Goal: Information Seeking & Learning: Learn about a topic

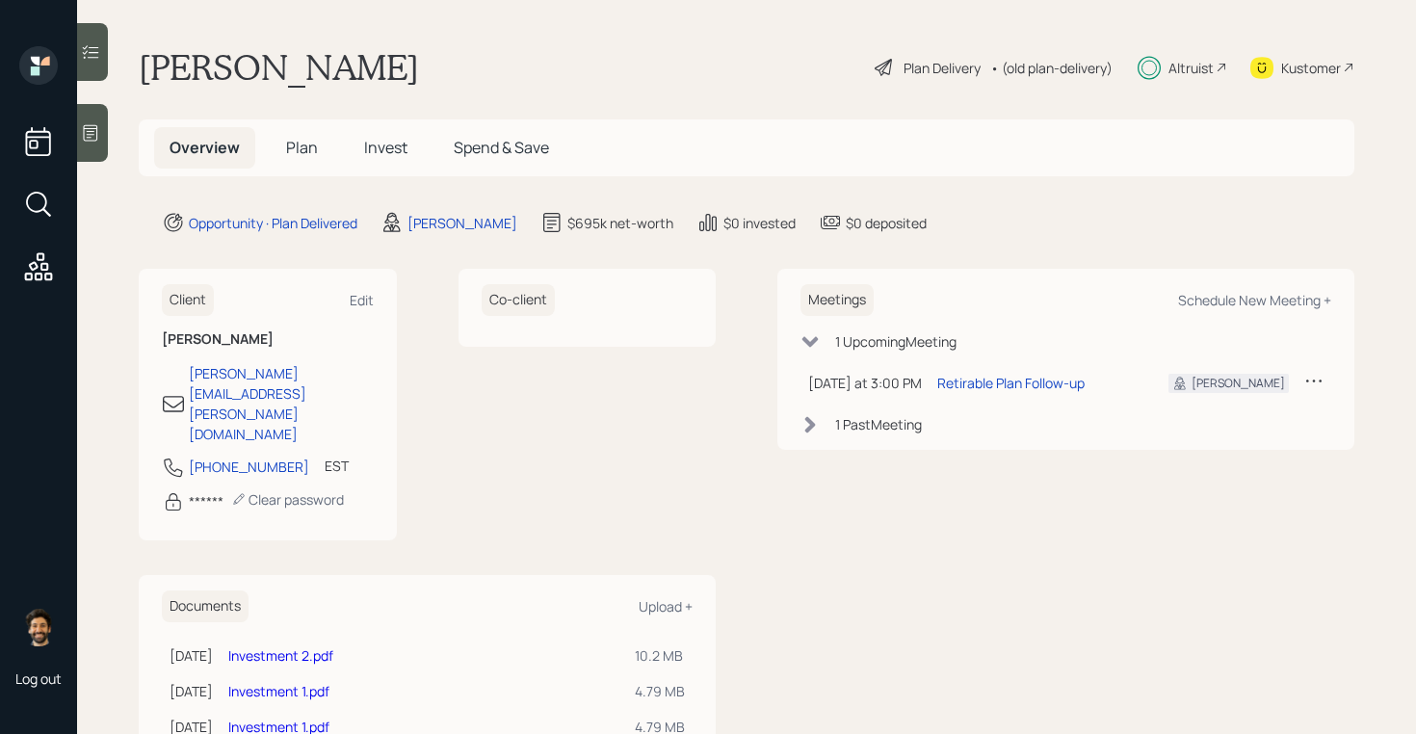
scroll to position [13, 0]
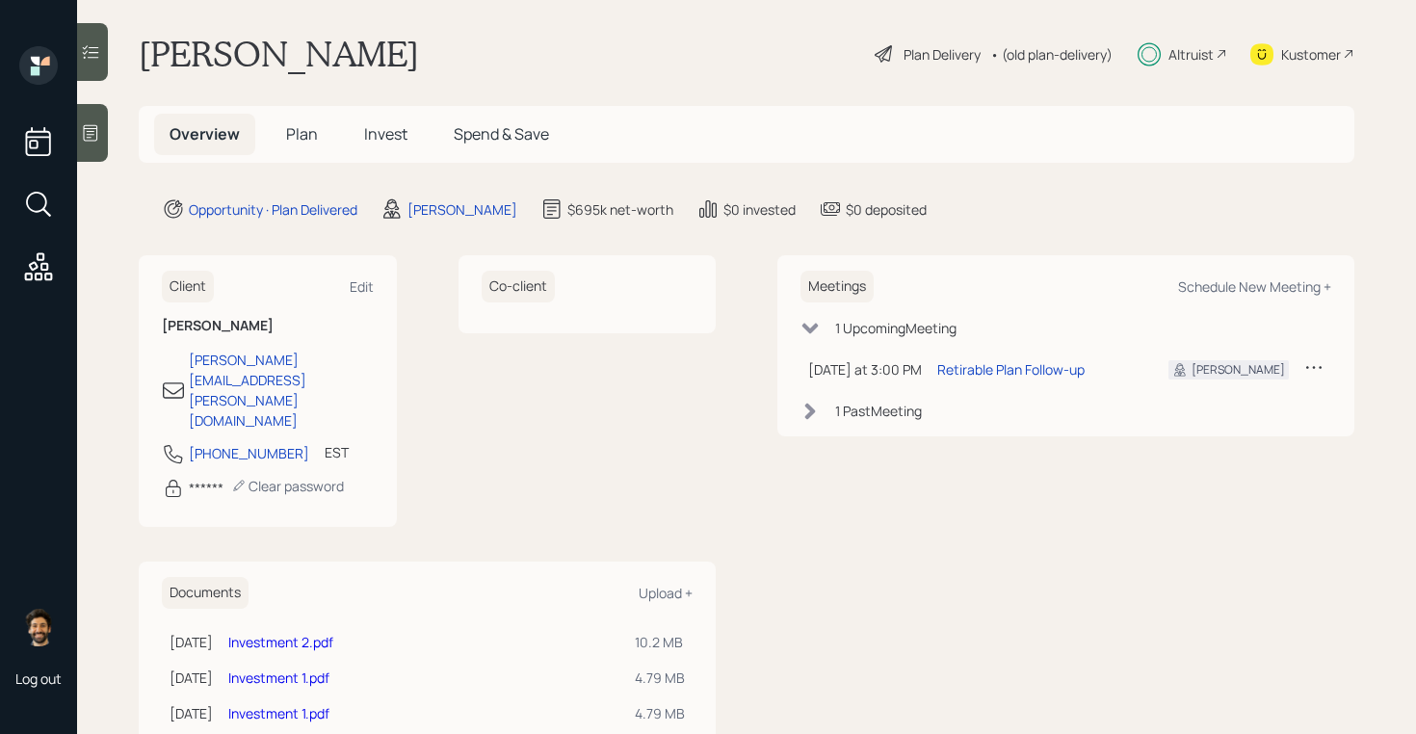
click at [301, 124] on span "Plan" at bounding box center [302, 133] width 32 height 21
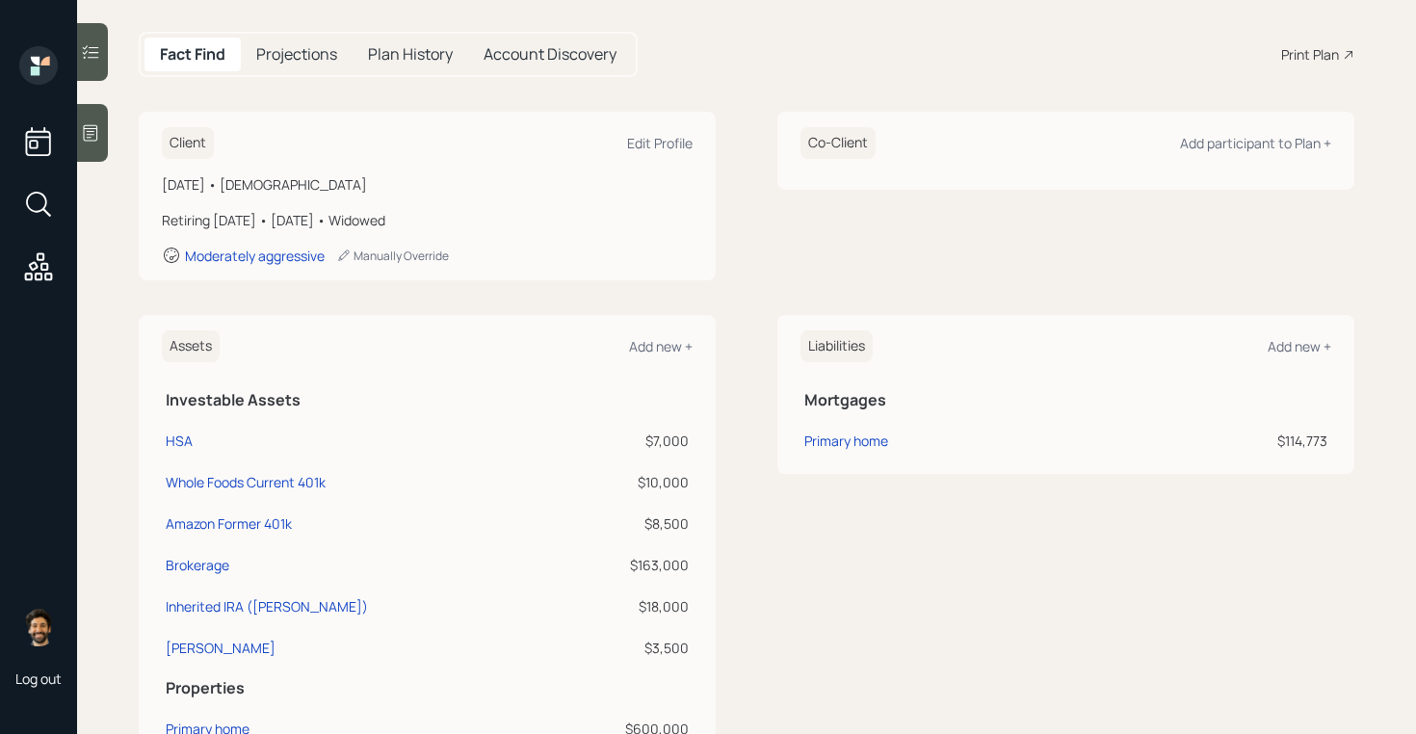
scroll to position [176, 0]
drag, startPoint x: 691, startPoint y: 530, endPoint x: 649, endPoint y: 530, distance: 41.4
click at [649, 530] on td "$8,500" at bounding box center [625, 523] width 135 height 41
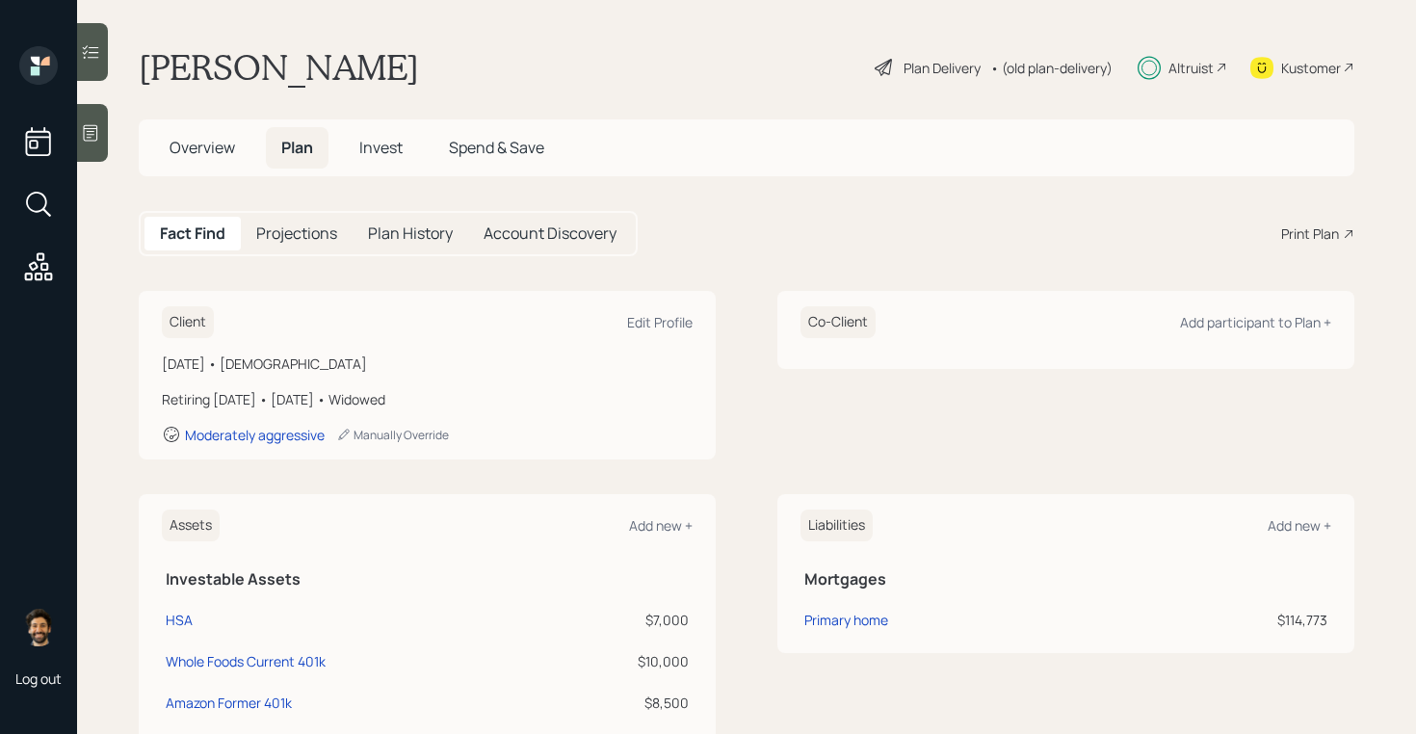
click at [1020, 63] on div "• (old plan-delivery)" at bounding box center [1051, 68] width 122 height 20
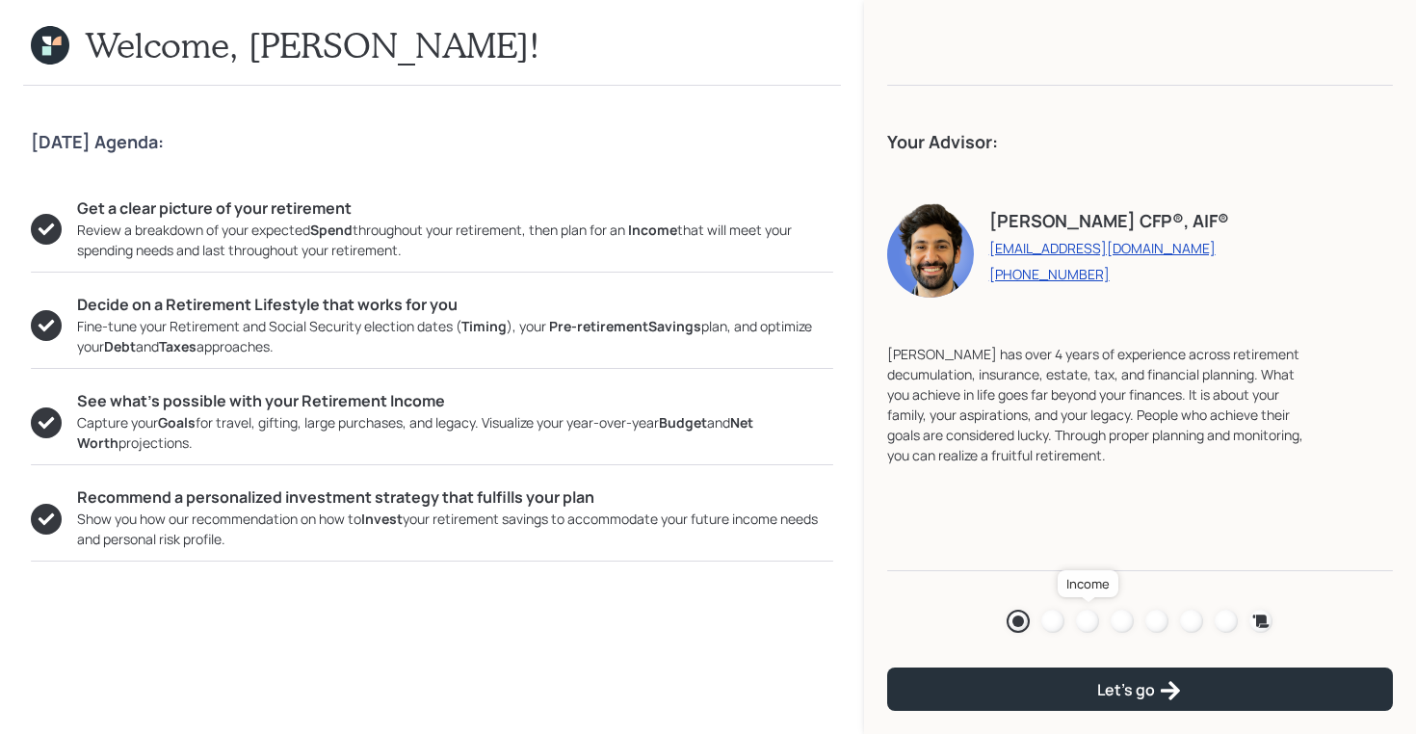
click at [1093, 621] on div at bounding box center [1087, 621] width 23 height 23
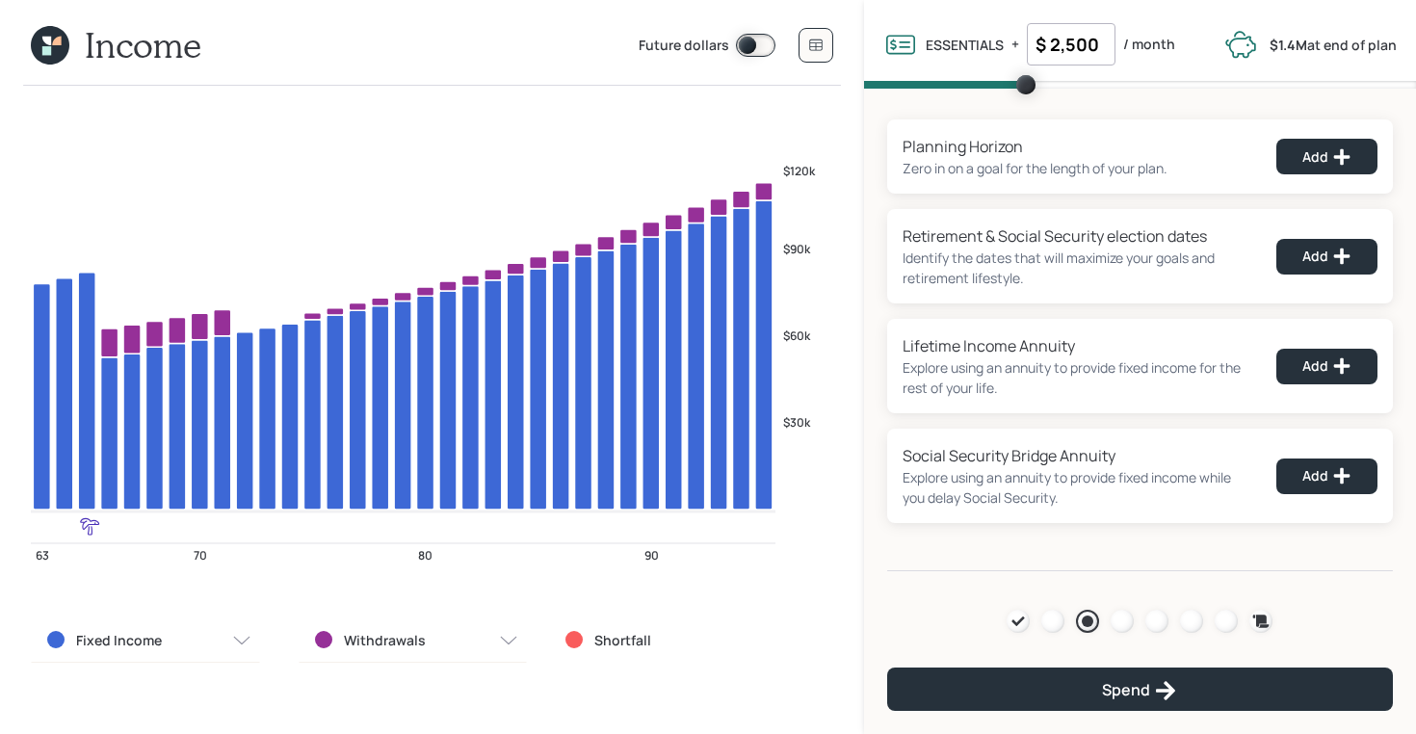
click at [48, 49] on icon at bounding box center [46, 50] width 9 height 9
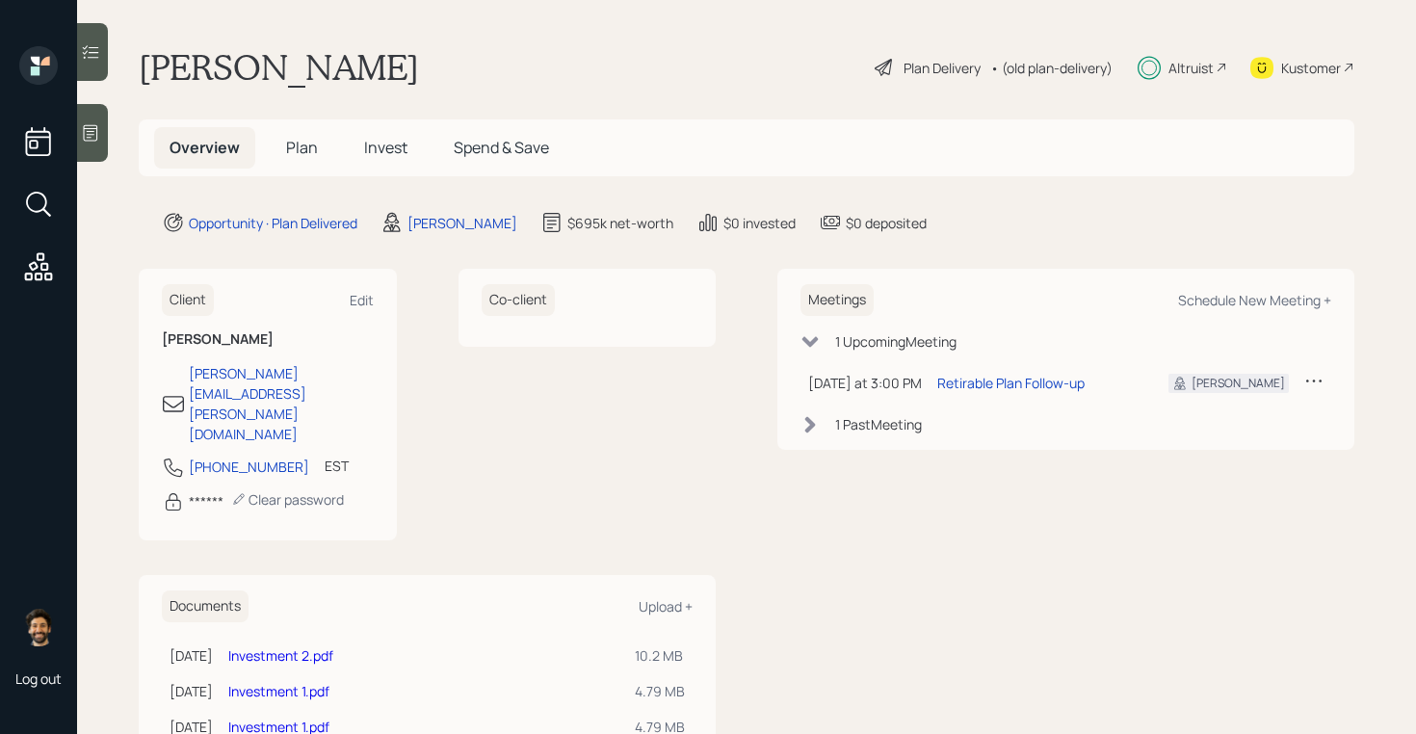
click at [304, 143] on span "Plan" at bounding box center [302, 147] width 32 height 21
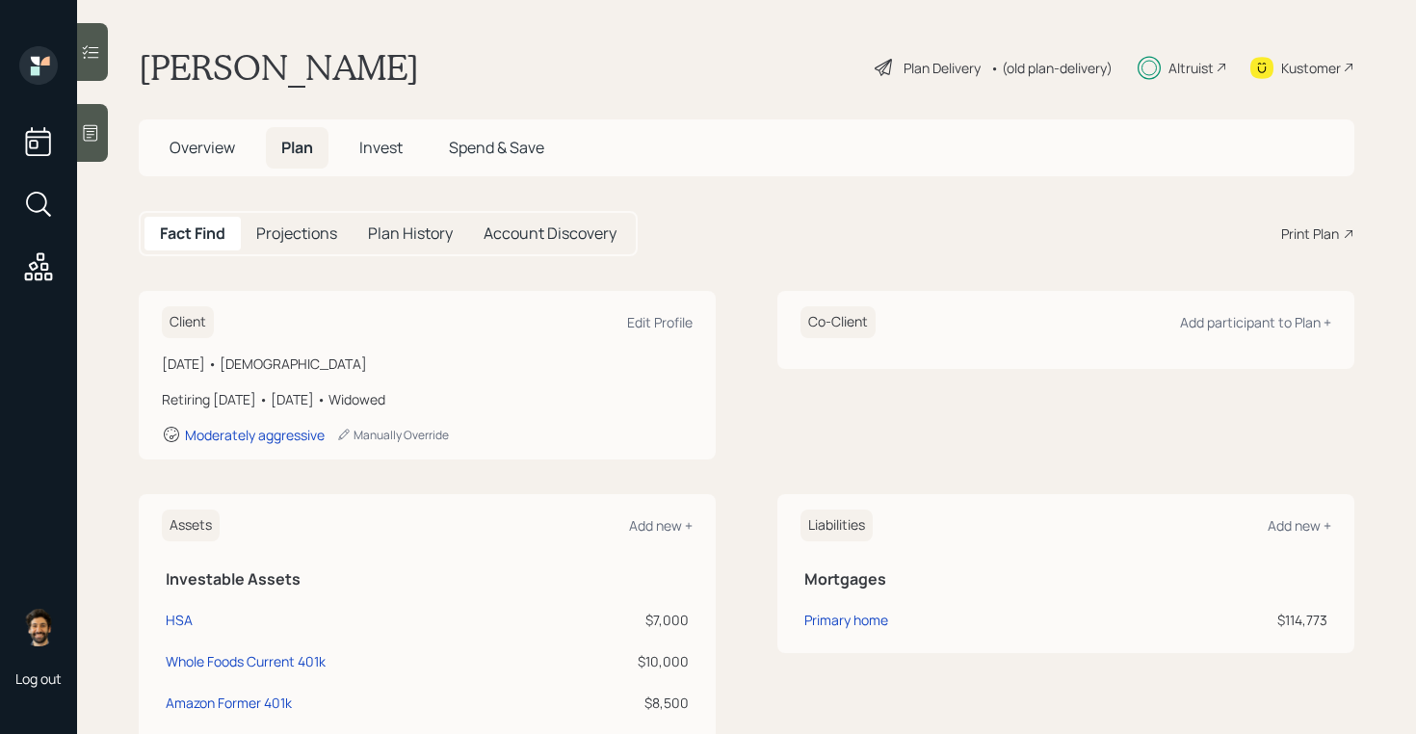
click at [299, 226] on h5 "Projections" at bounding box center [296, 233] width 81 height 18
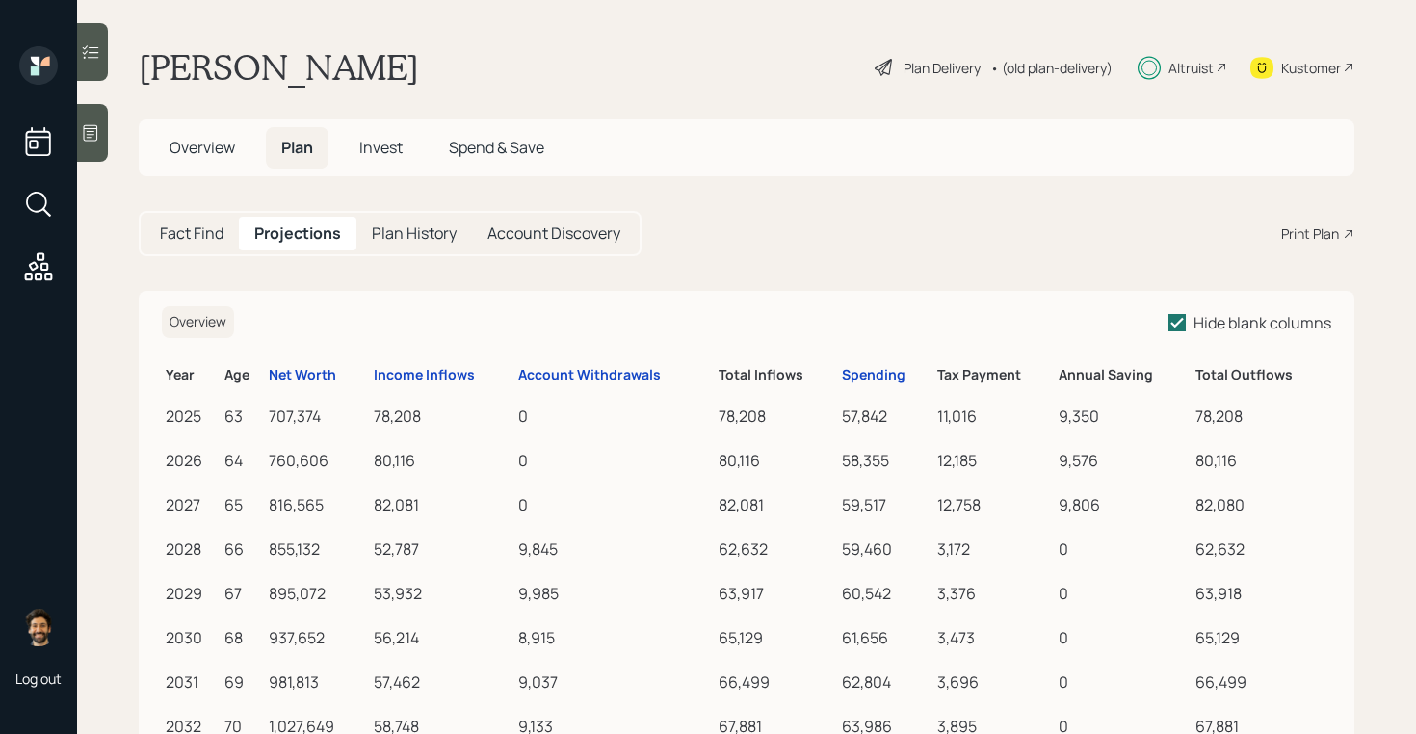
click at [219, 236] on h5 "Fact Find" at bounding box center [192, 233] width 64 height 18
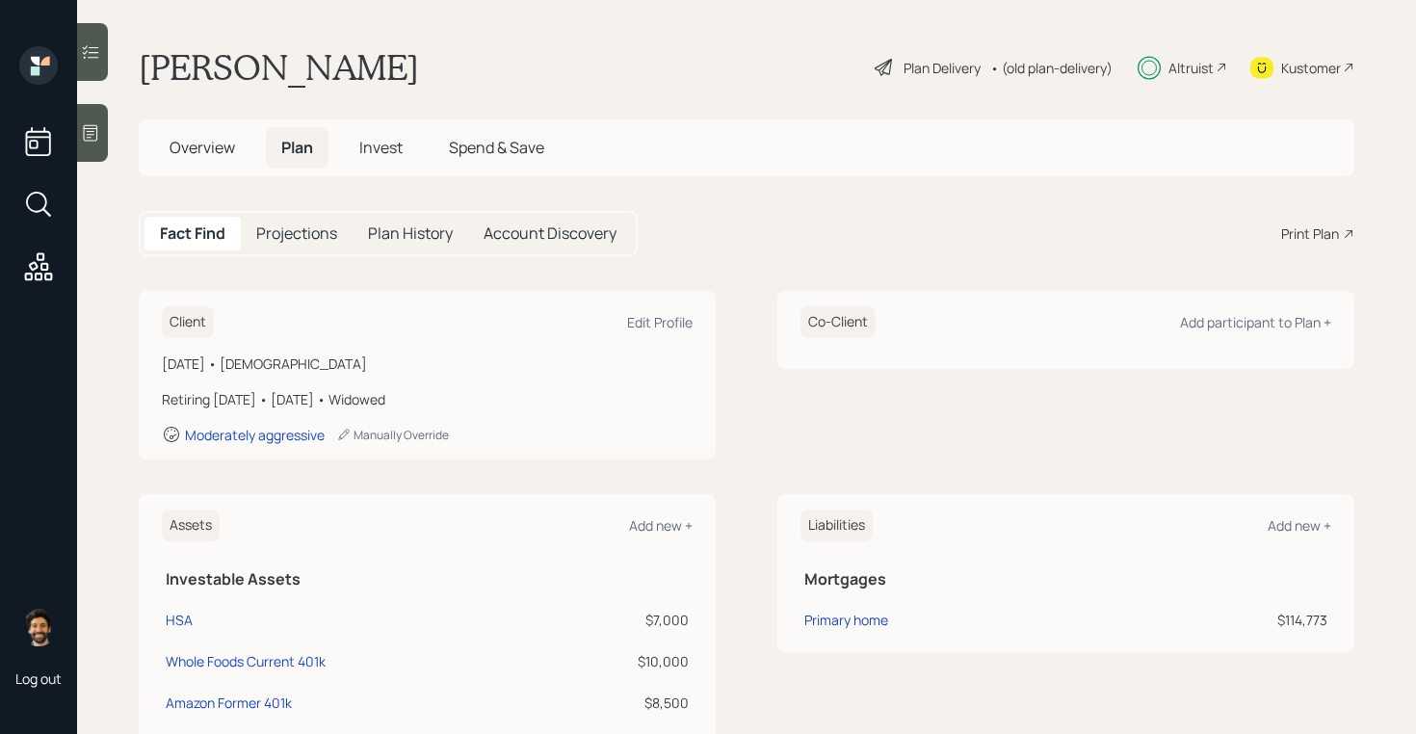
click at [227, 144] on span "Overview" at bounding box center [202, 147] width 65 height 21
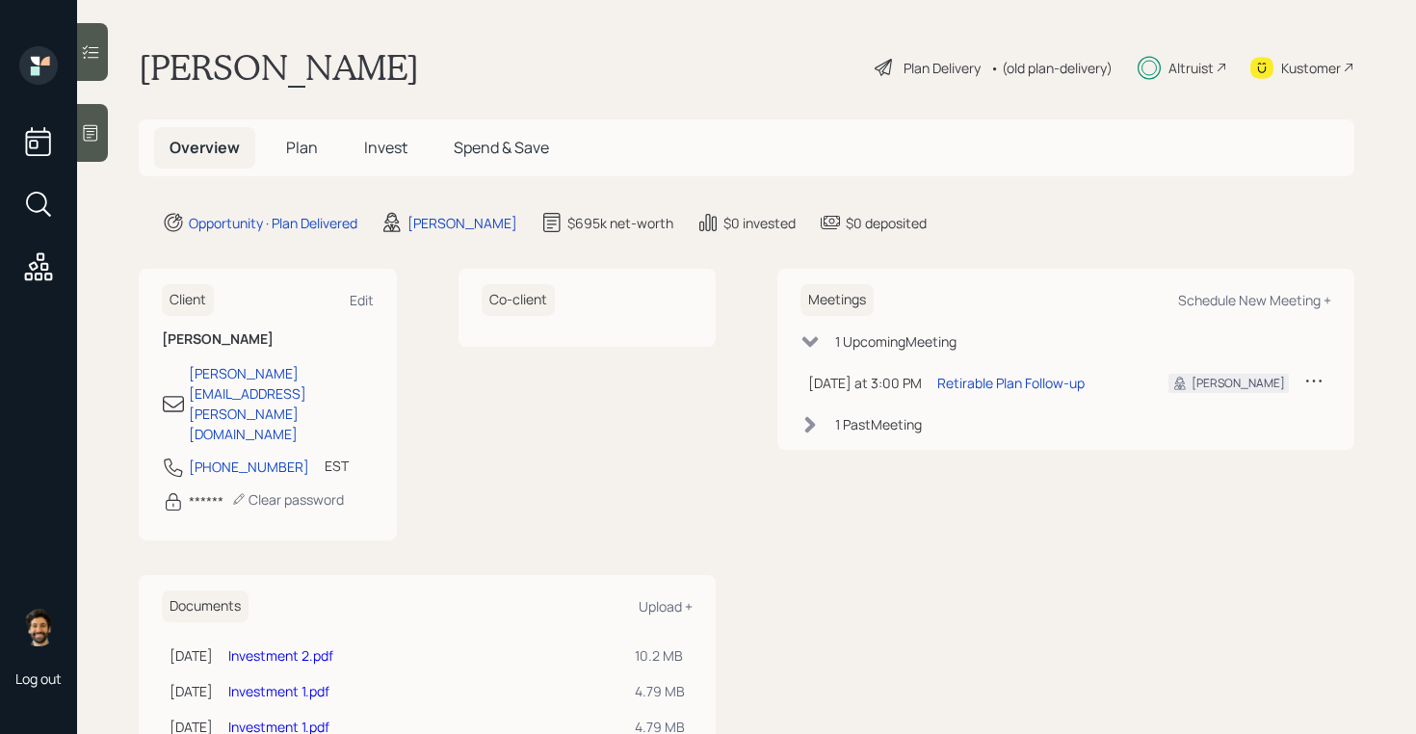
click at [397, 153] on span "Invest" at bounding box center [385, 147] width 43 height 21
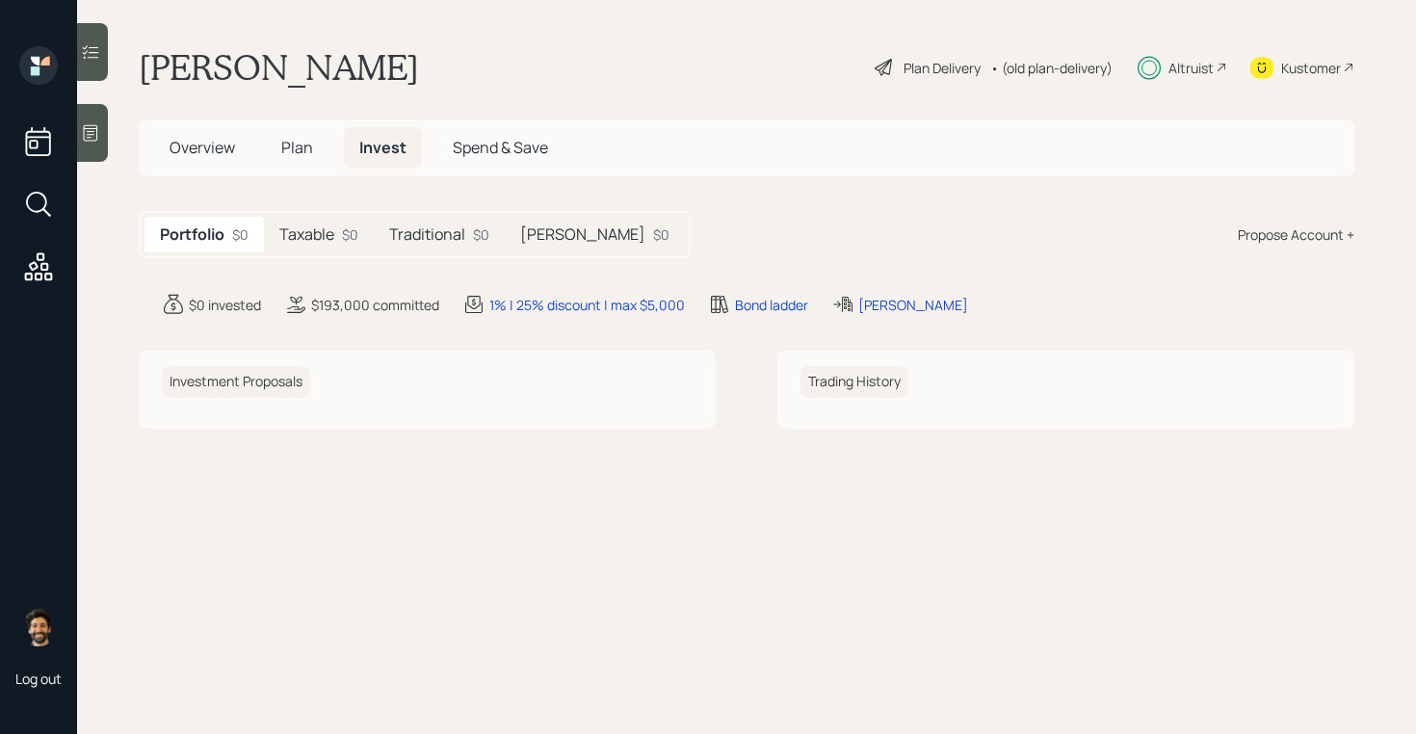
click at [371, 238] on div "Taxable $0" at bounding box center [319, 235] width 110 height 36
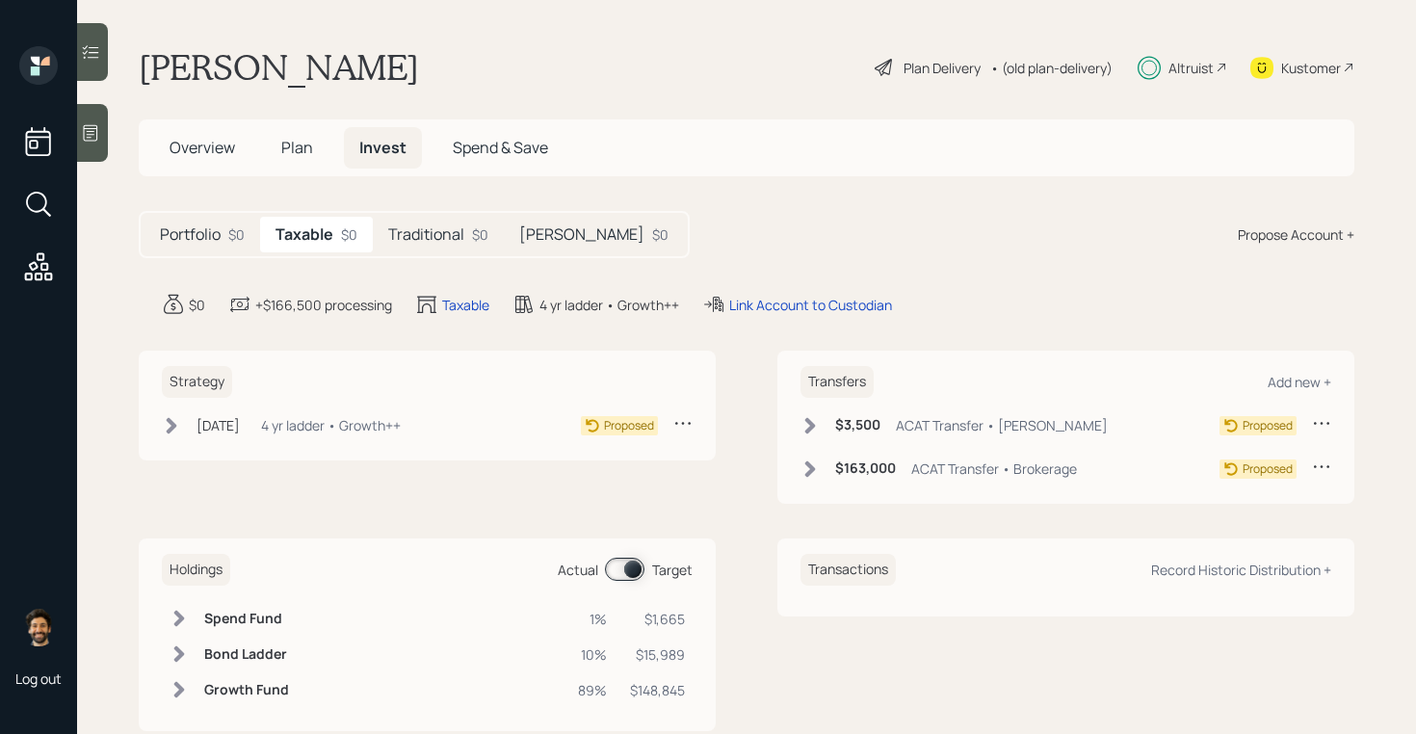
click at [440, 236] on h5 "Traditional" at bounding box center [426, 234] width 76 height 18
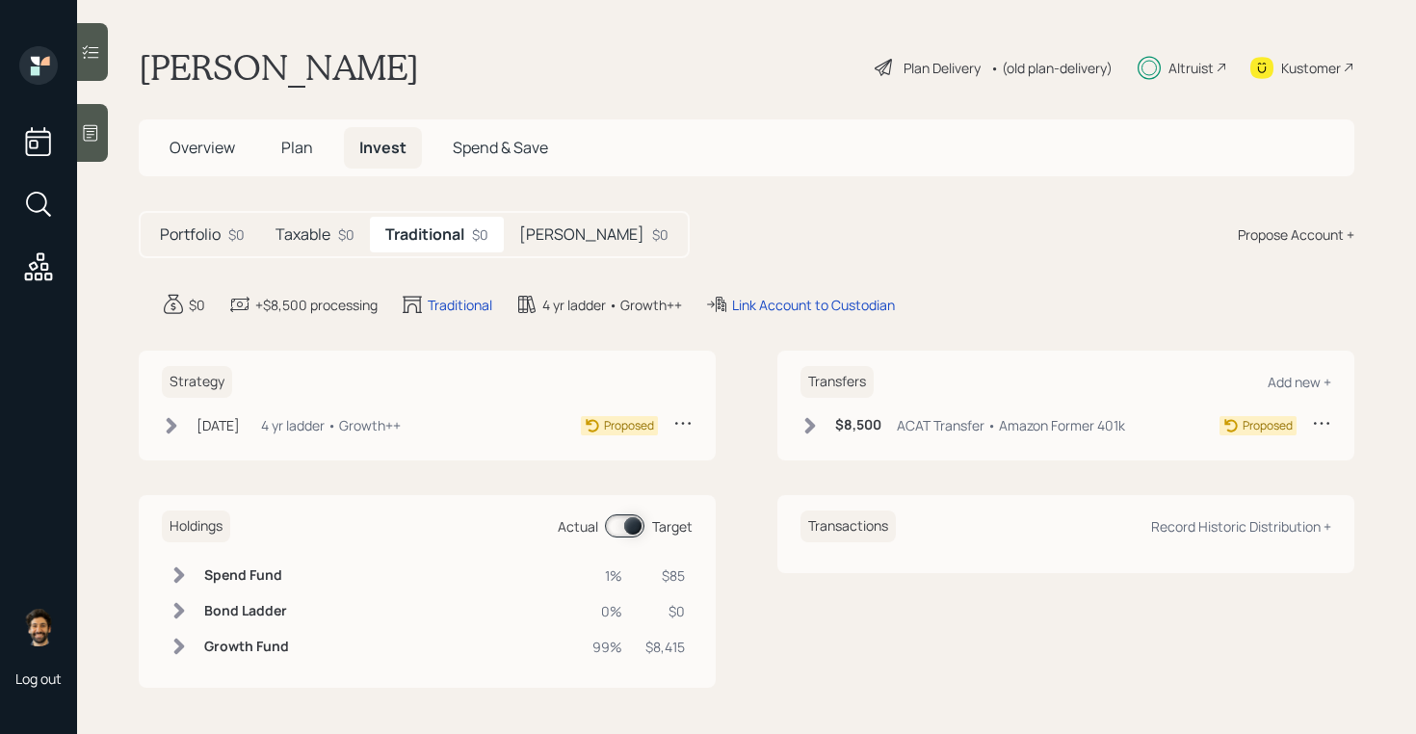
click at [554, 235] on h5 "Beni IRA" at bounding box center [581, 234] width 125 height 18
click at [453, 247] on div "Traditional $0" at bounding box center [435, 235] width 131 height 36
click at [339, 253] on div "Portfolio $0 Taxable $0 Traditional $0 Beni IRA $0" at bounding box center [414, 234] width 551 height 47
click at [325, 233] on h5 "Taxable" at bounding box center [302, 234] width 55 height 18
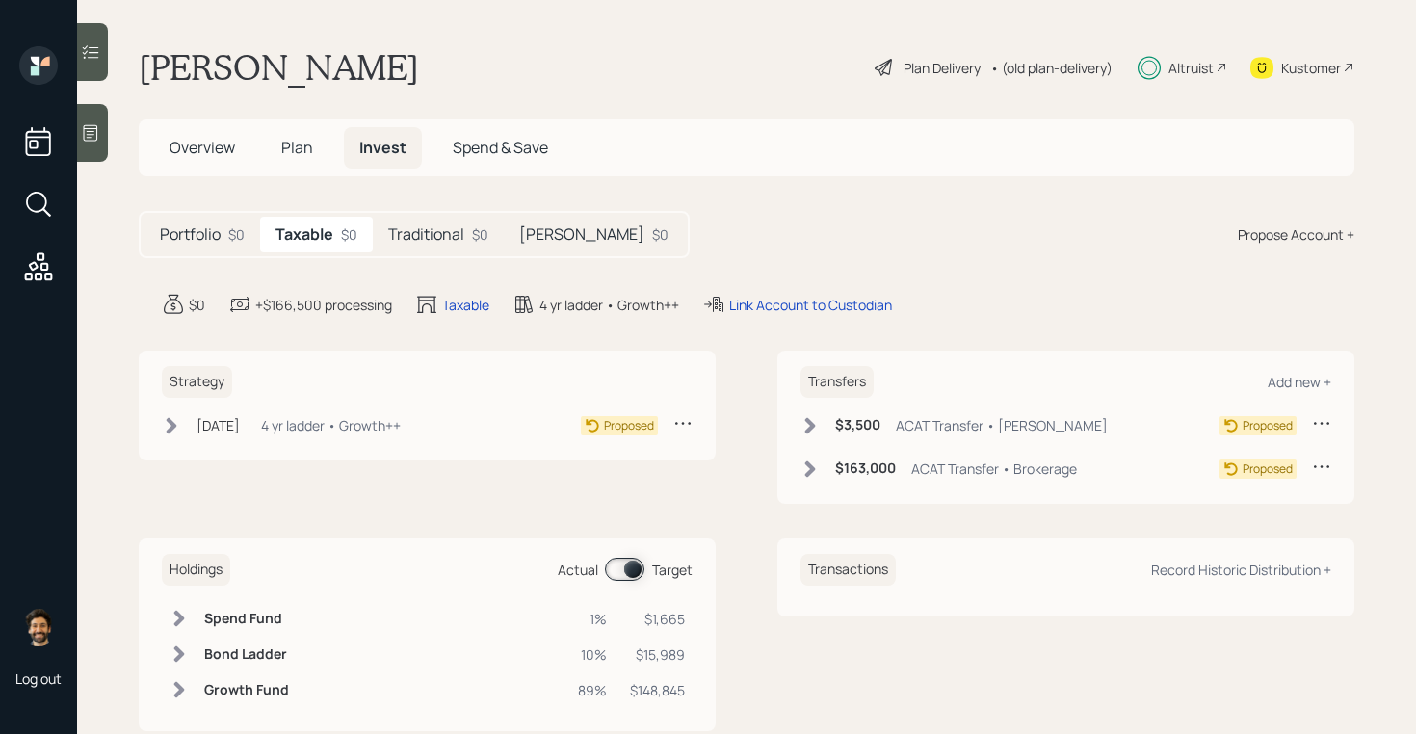
click at [281, 151] on span "Plan" at bounding box center [297, 147] width 32 height 21
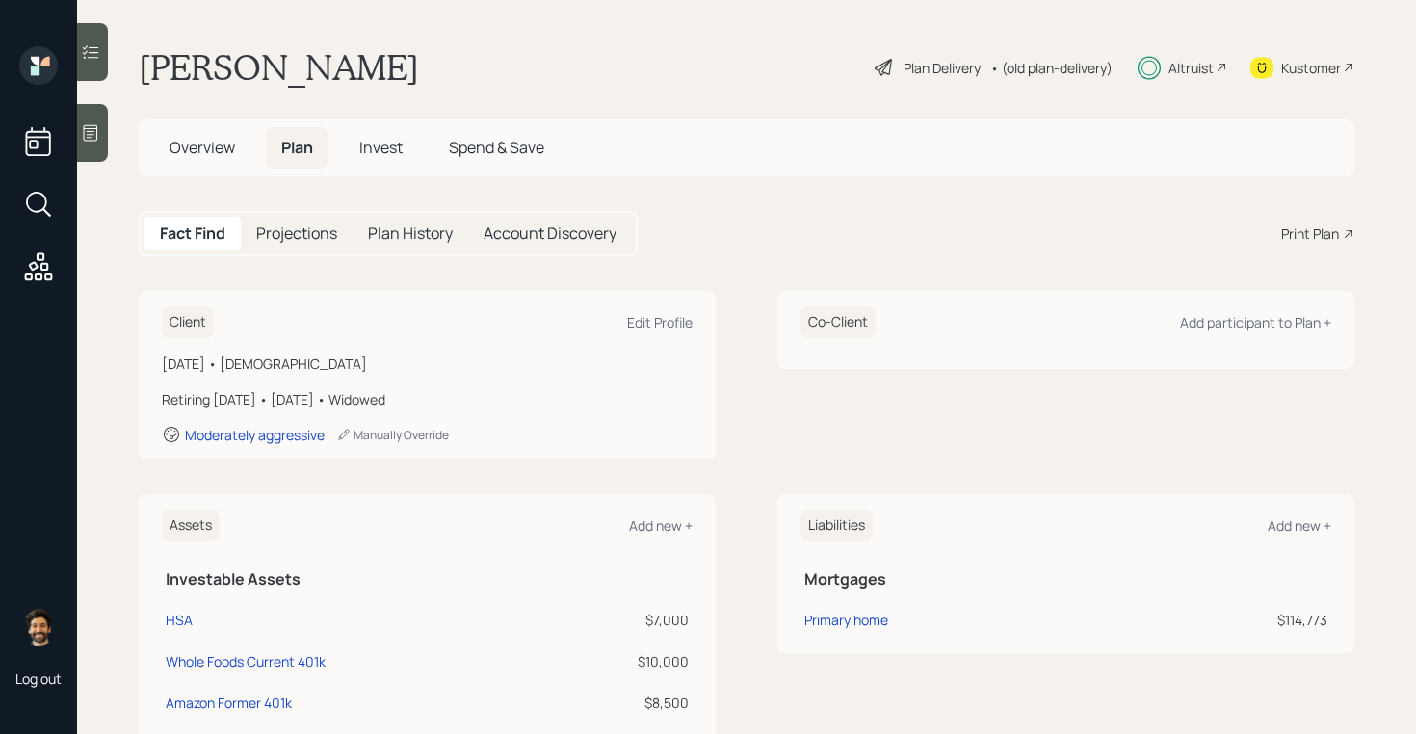
click at [227, 149] on span "Overview" at bounding box center [202, 147] width 65 height 21
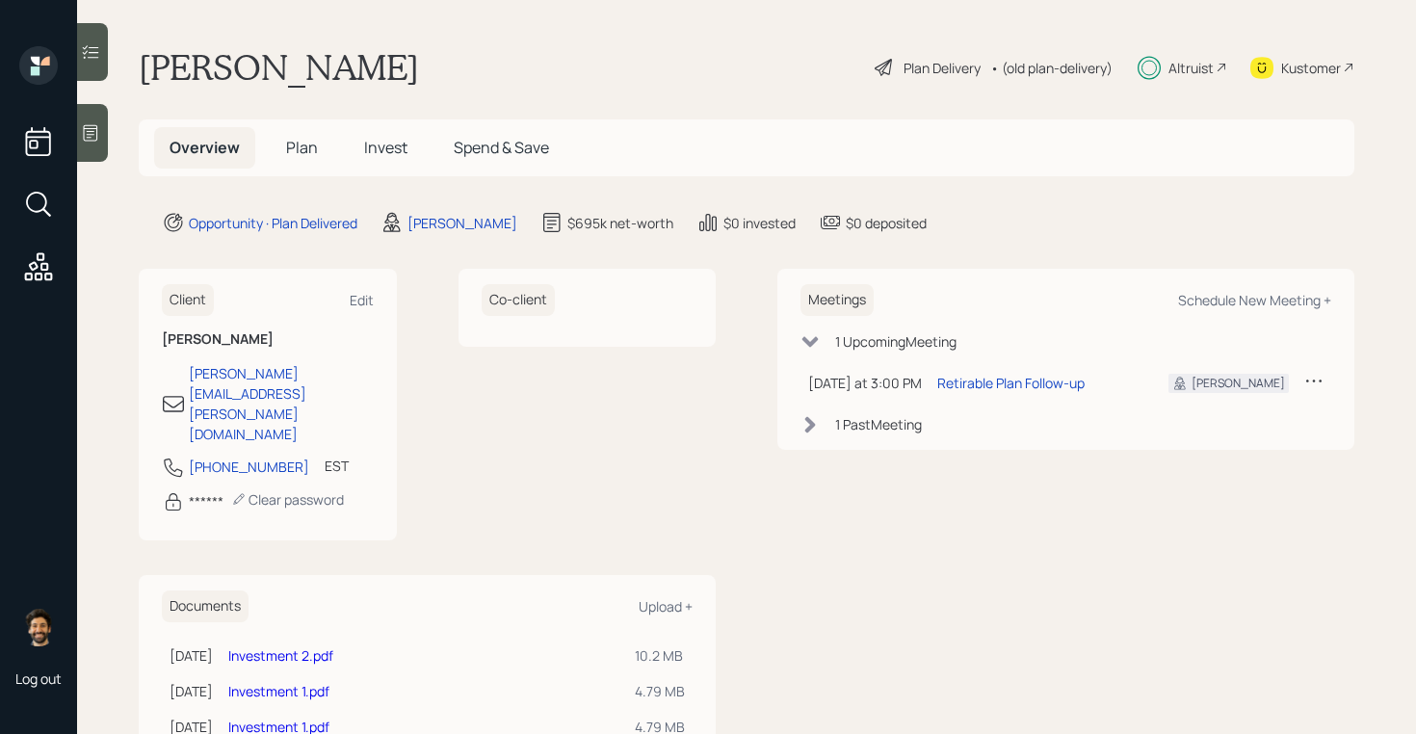
click at [296, 150] on span "Plan" at bounding box center [302, 147] width 32 height 21
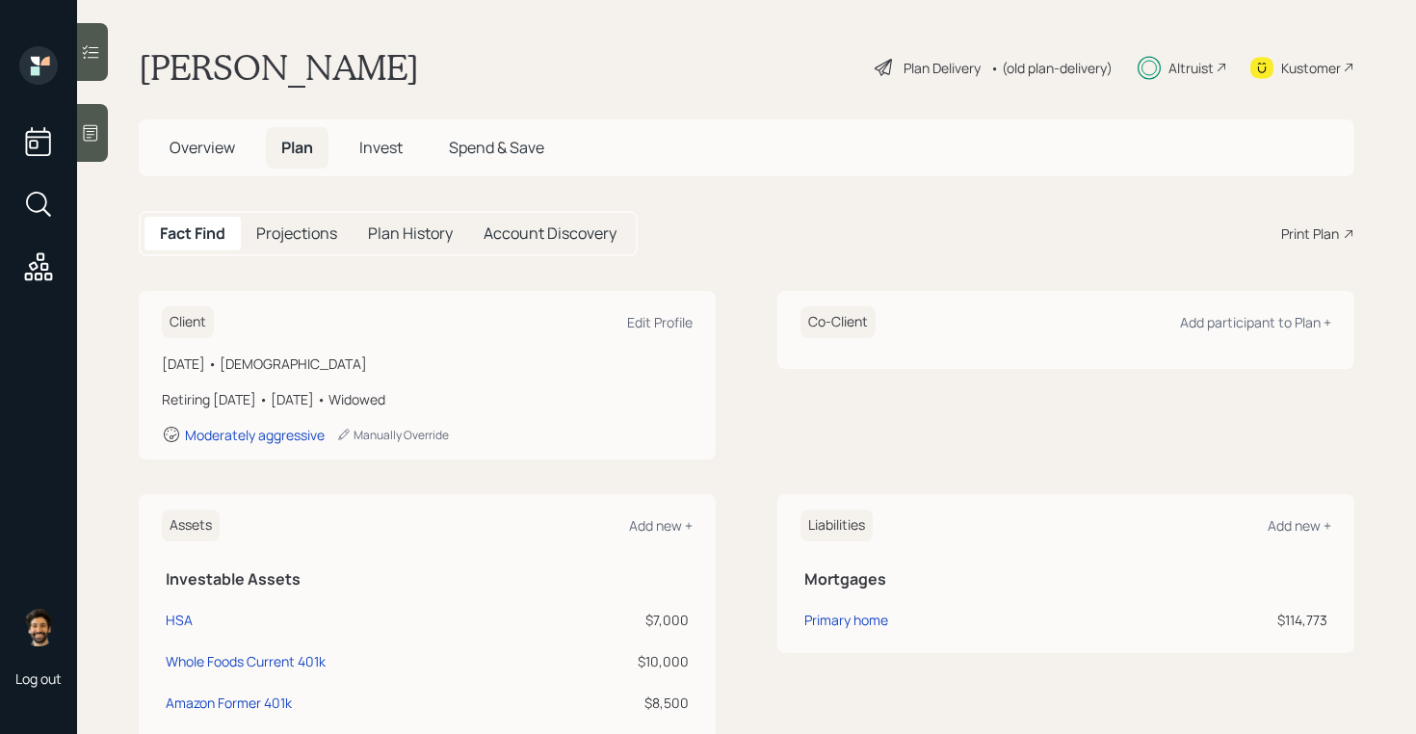
click at [385, 150] on span "Invest" at bounding box center [380, 147] width 43 height 21
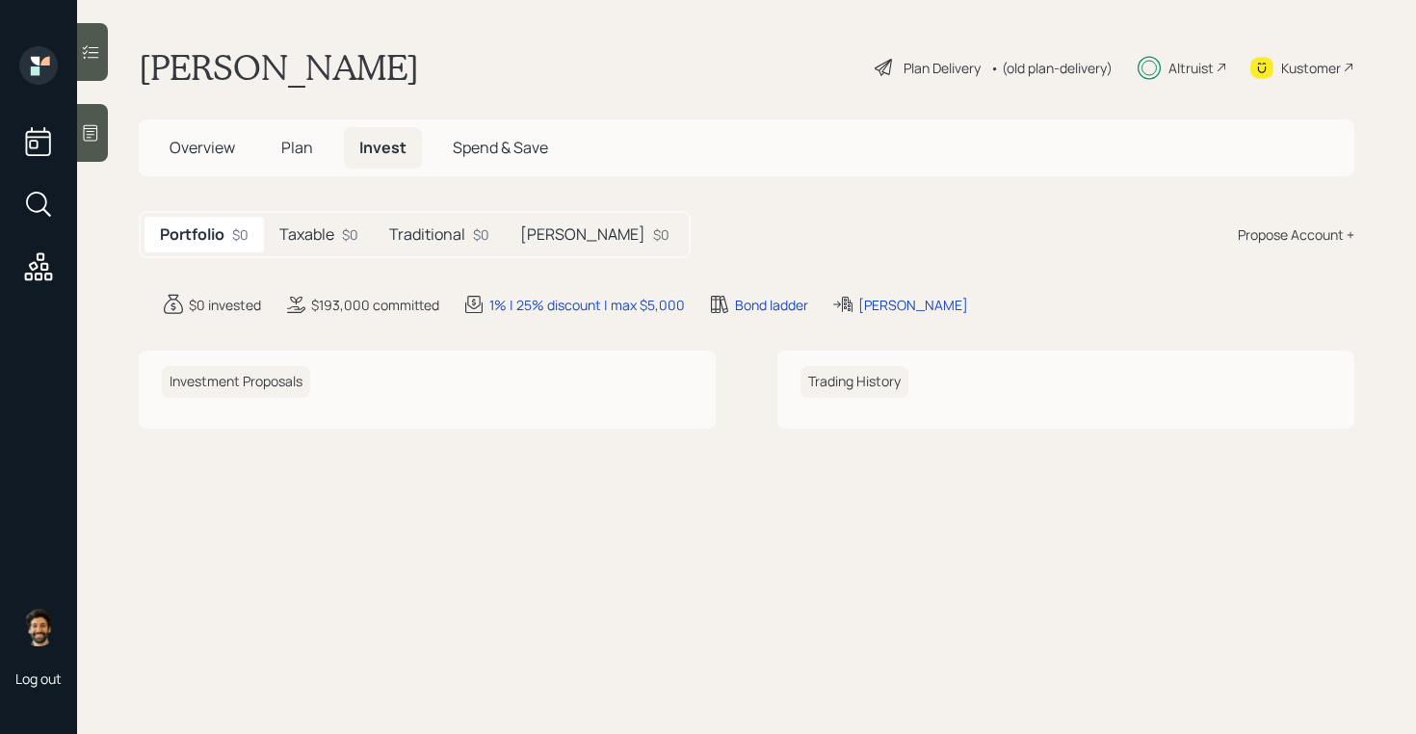
click at [313, 147] on h5 "Plan" at bounding box center [297, 147] width 63 height 41
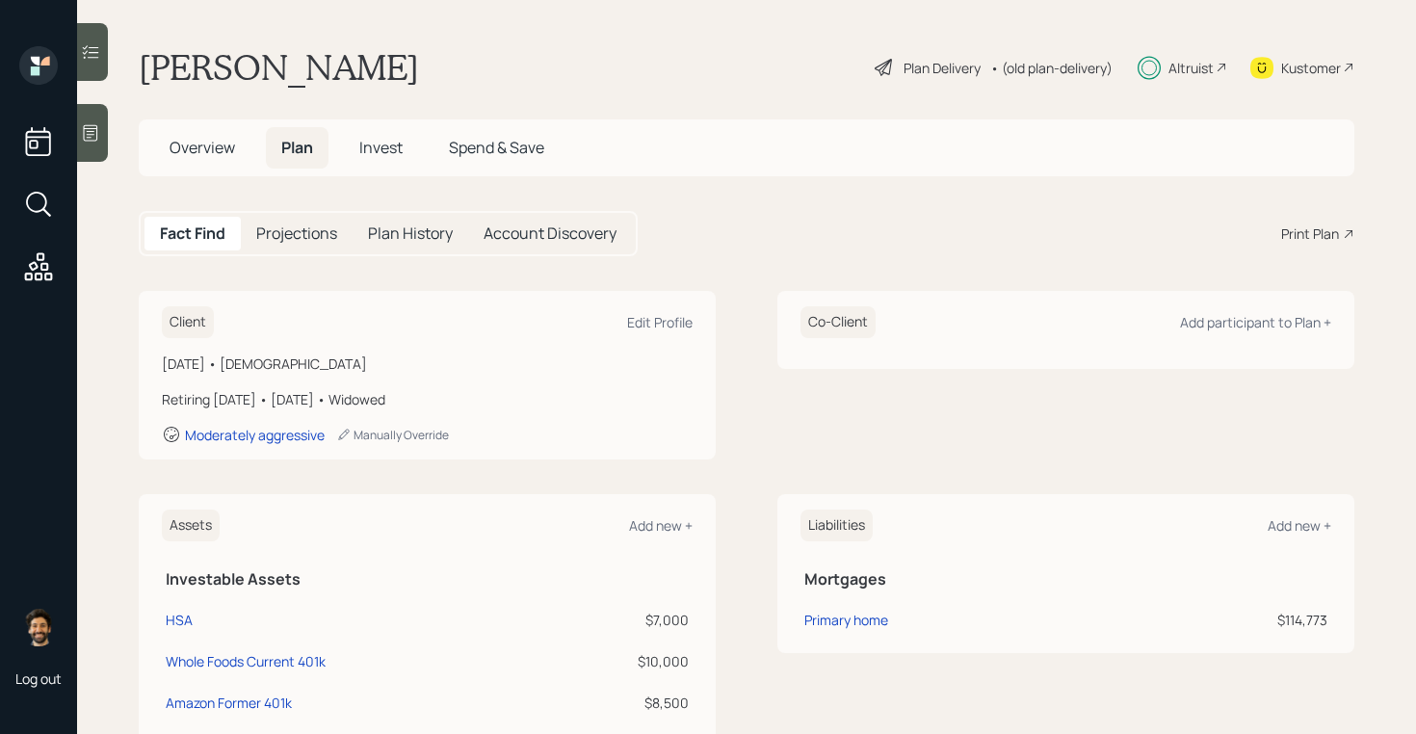
click at [207, 152] on span "Overview" at bounding box center [202, 147] width 65 height 21
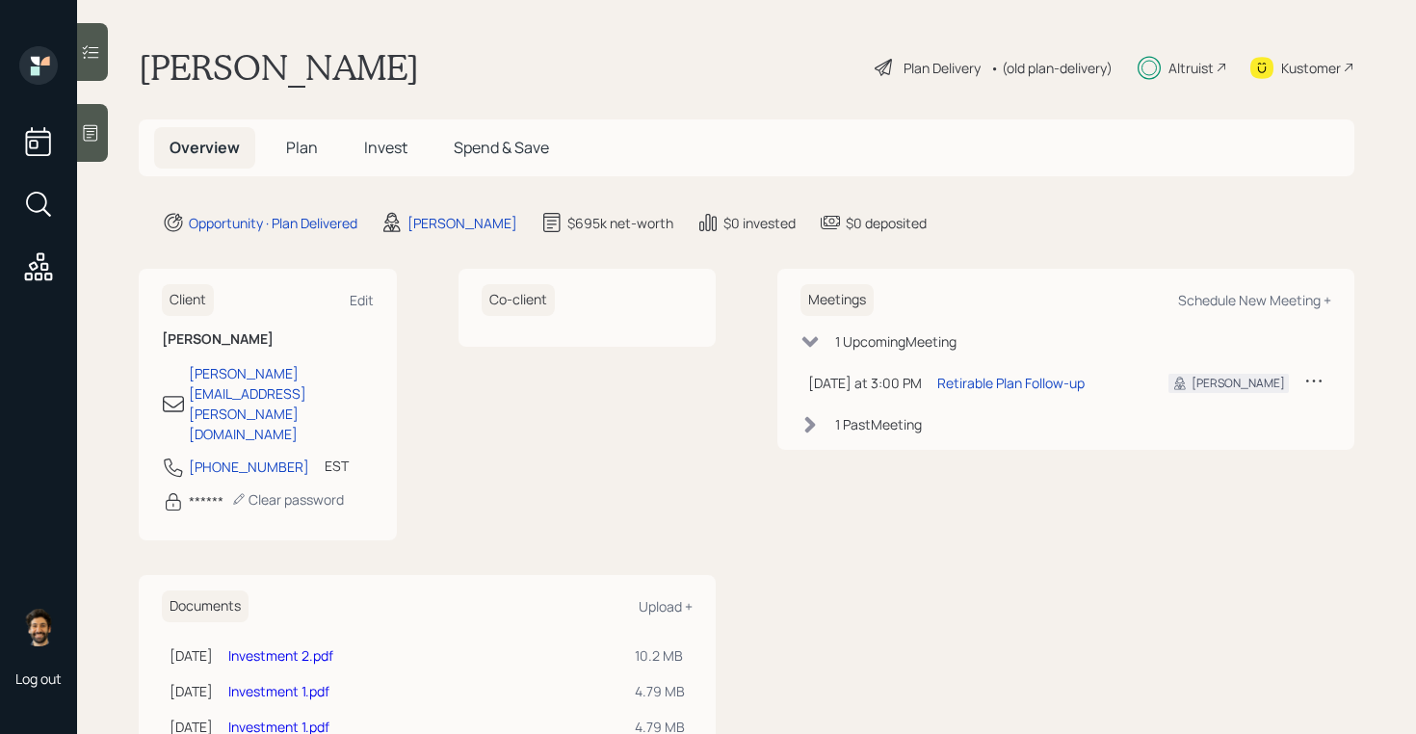
click at [275, 151] on h5 "Plan" at bounding box center [302, 147] width 63 height 41
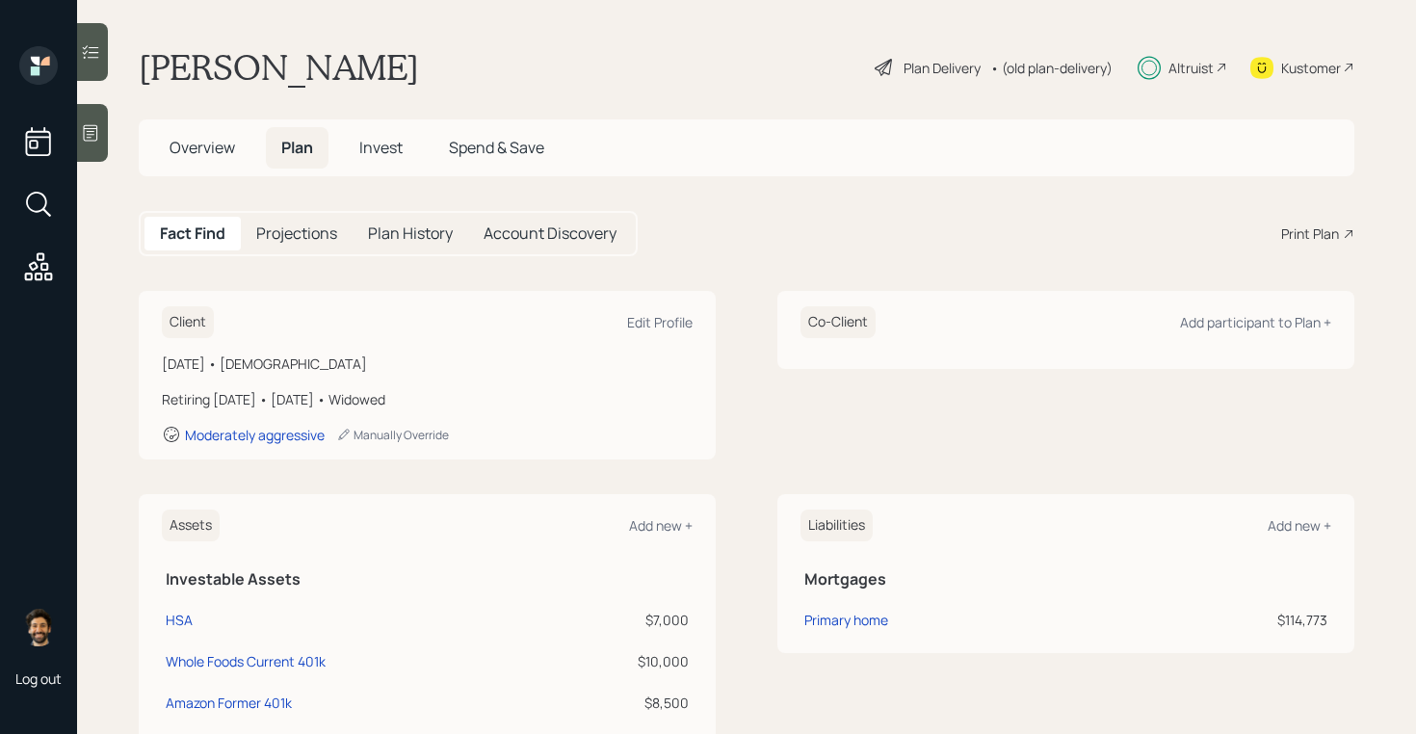
click at [221, 150] on span "Overview" at bounding box center [202, 147] width 65 height 21
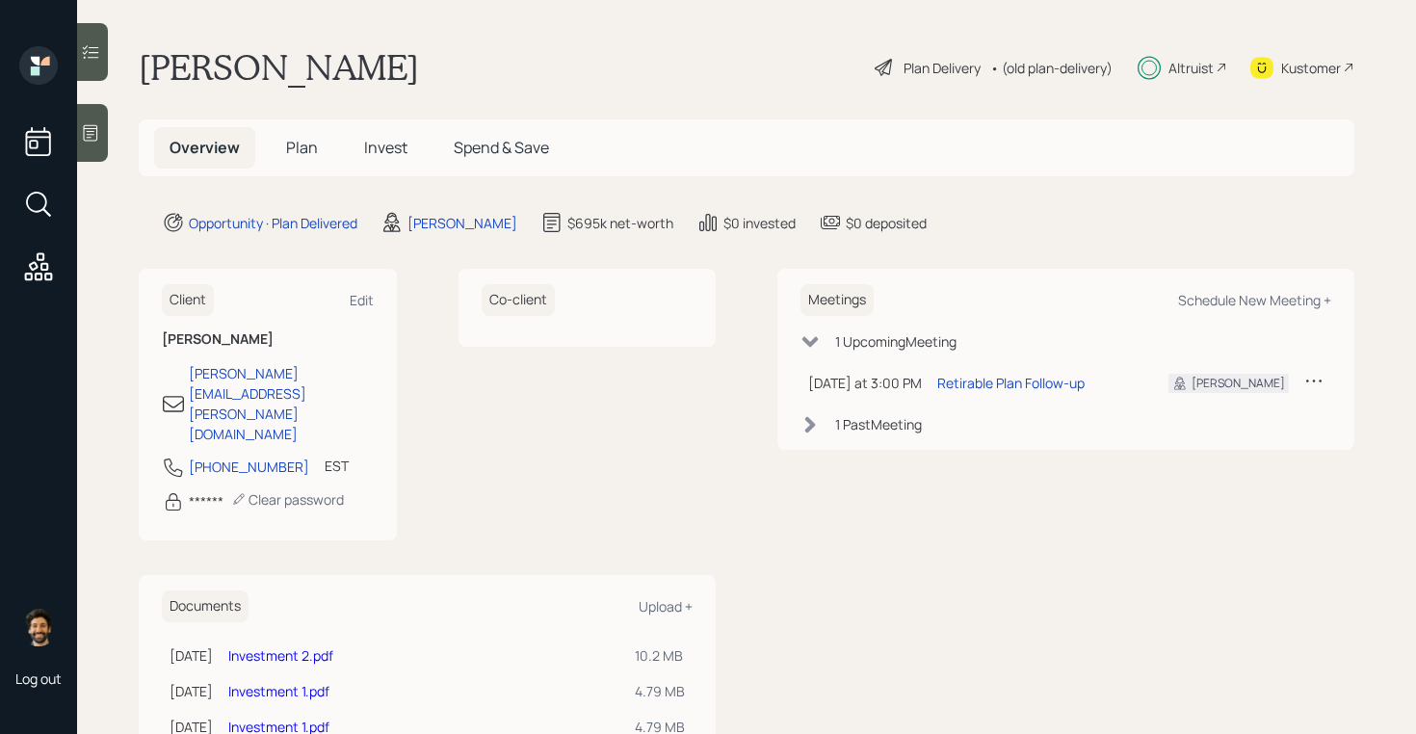
click at [300, 156] on span "Plan" at bounding box center [302, 147] width 32 height 21
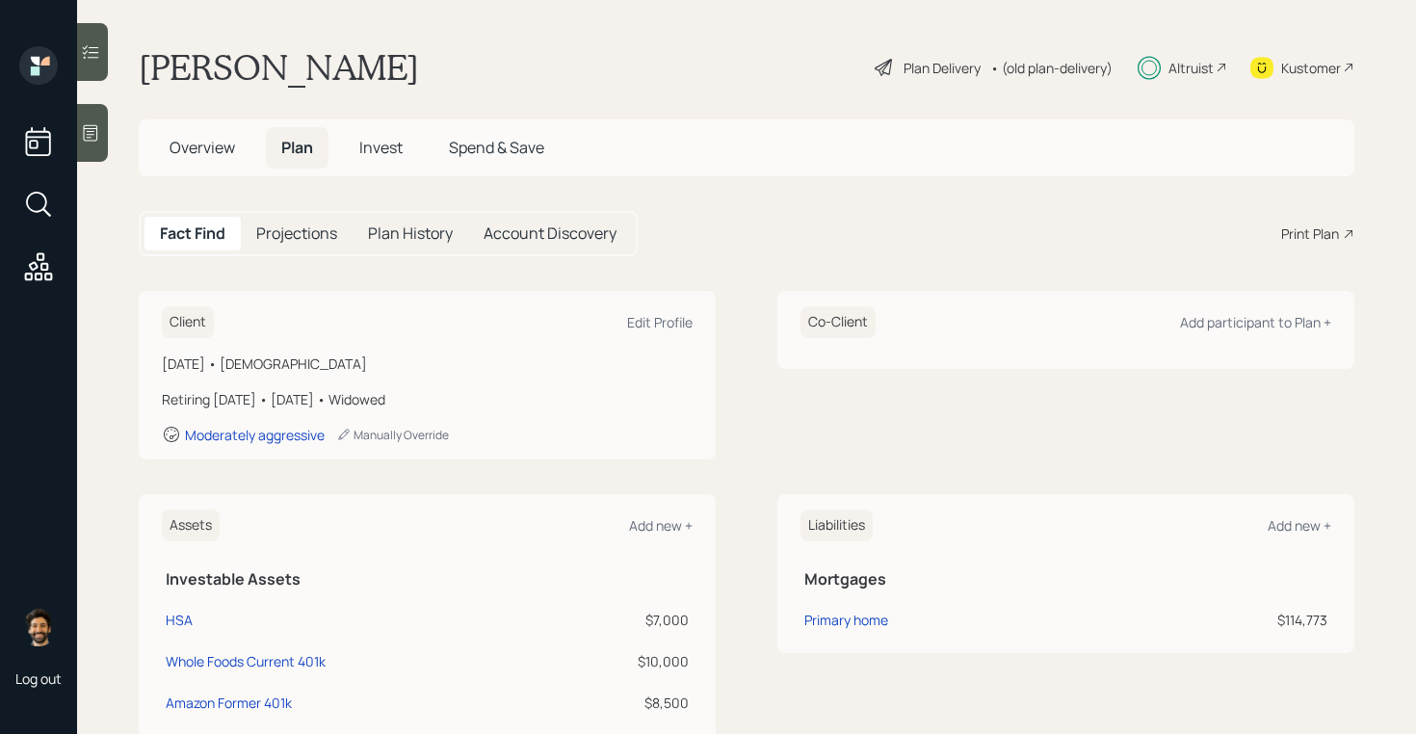
click at [381, 159] on h5 "Invest" at bounding box center [381, 147] width 74 height 41
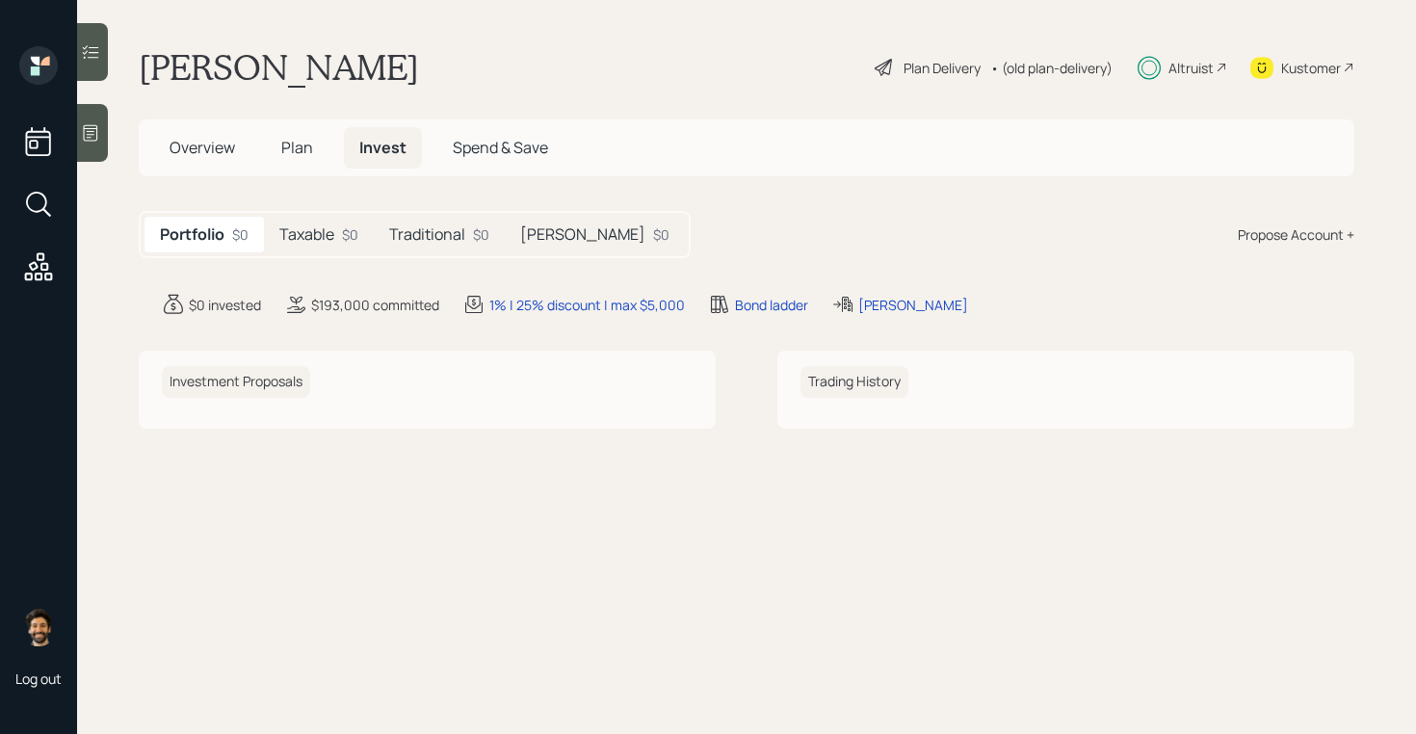
click at [339, 239] on div "Taxable $0" at bounding box center [319, 235] width 110 height 36
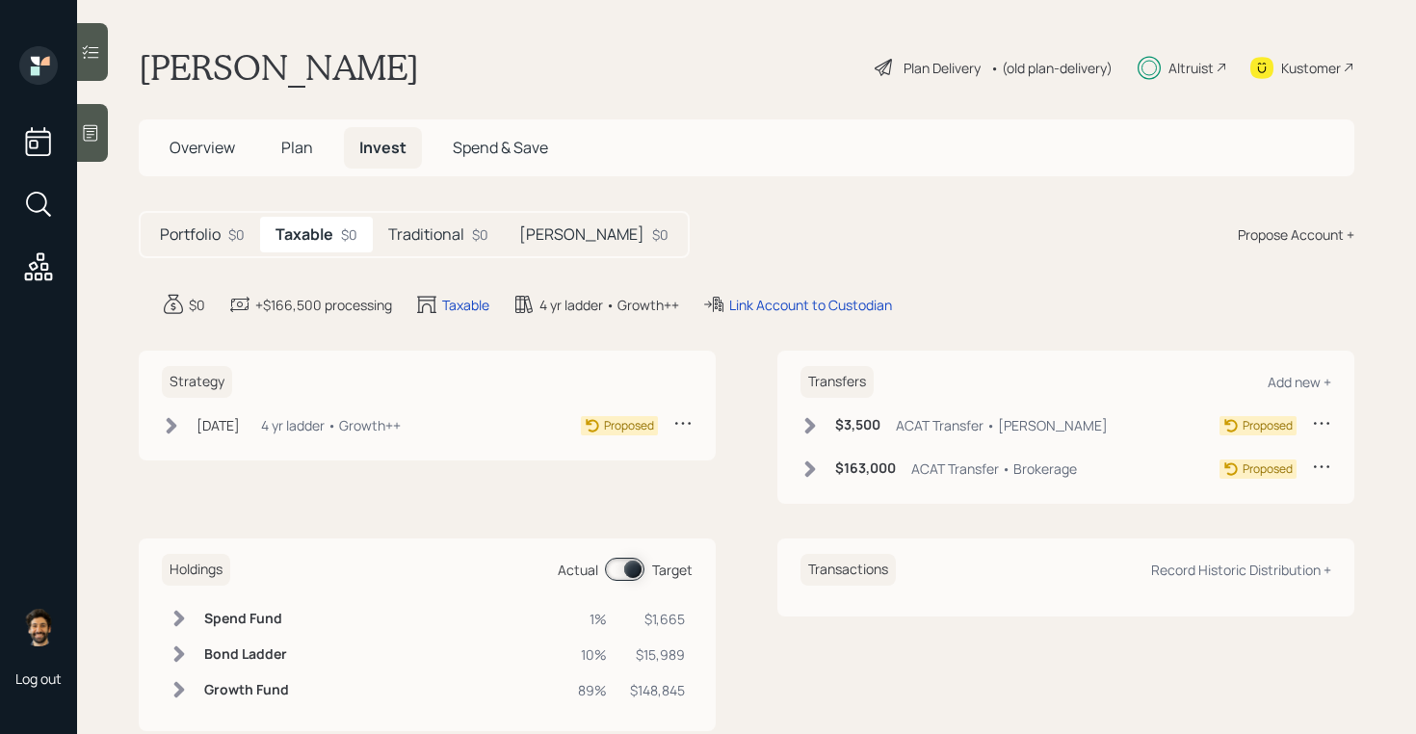
click at [442, 236] on h5 "Traditional" at bounding box center [426, 234] width 76 height 18
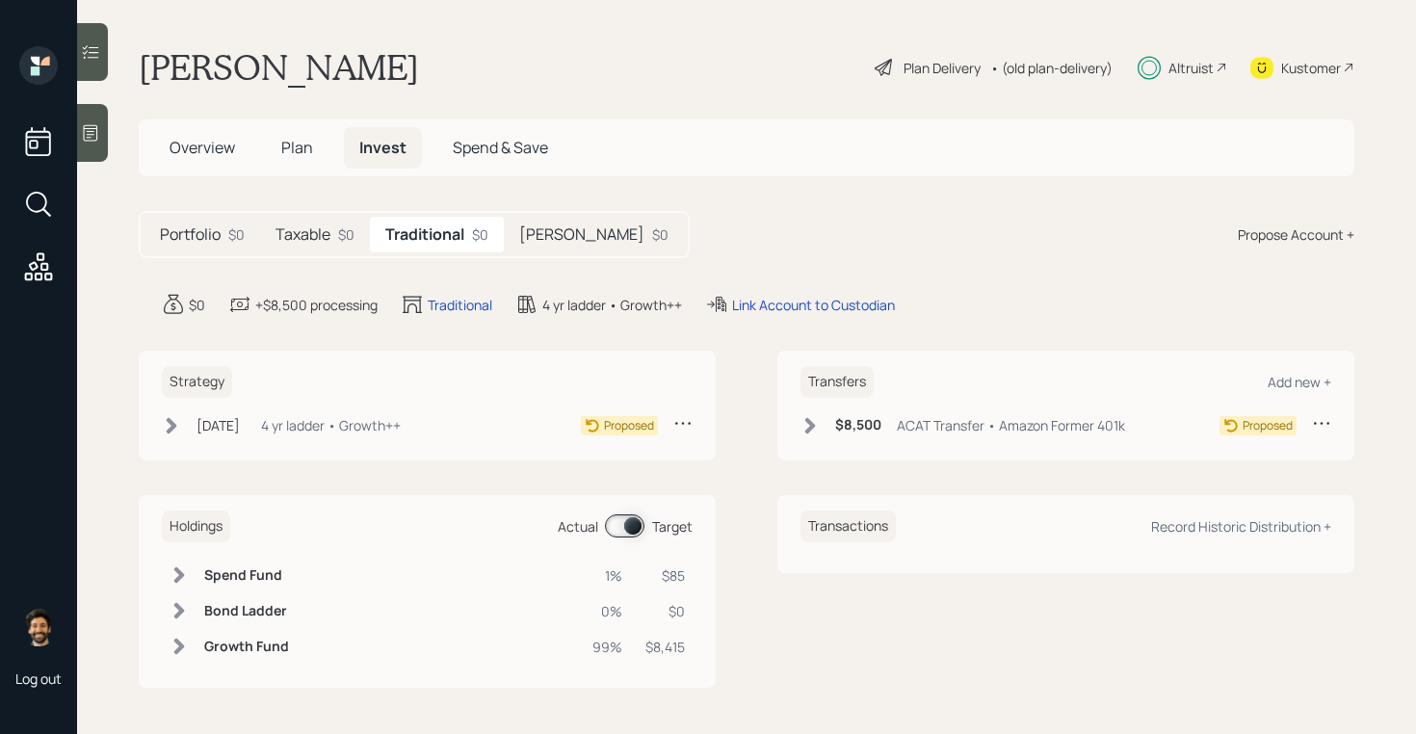
click at [550, 239] on h5 "Beni IRA" at bounding box center [581, 234] width 125 height 18
click at [365, 233] on div "Taxable $0" at bounding box center [315, 235] width 110 height 36
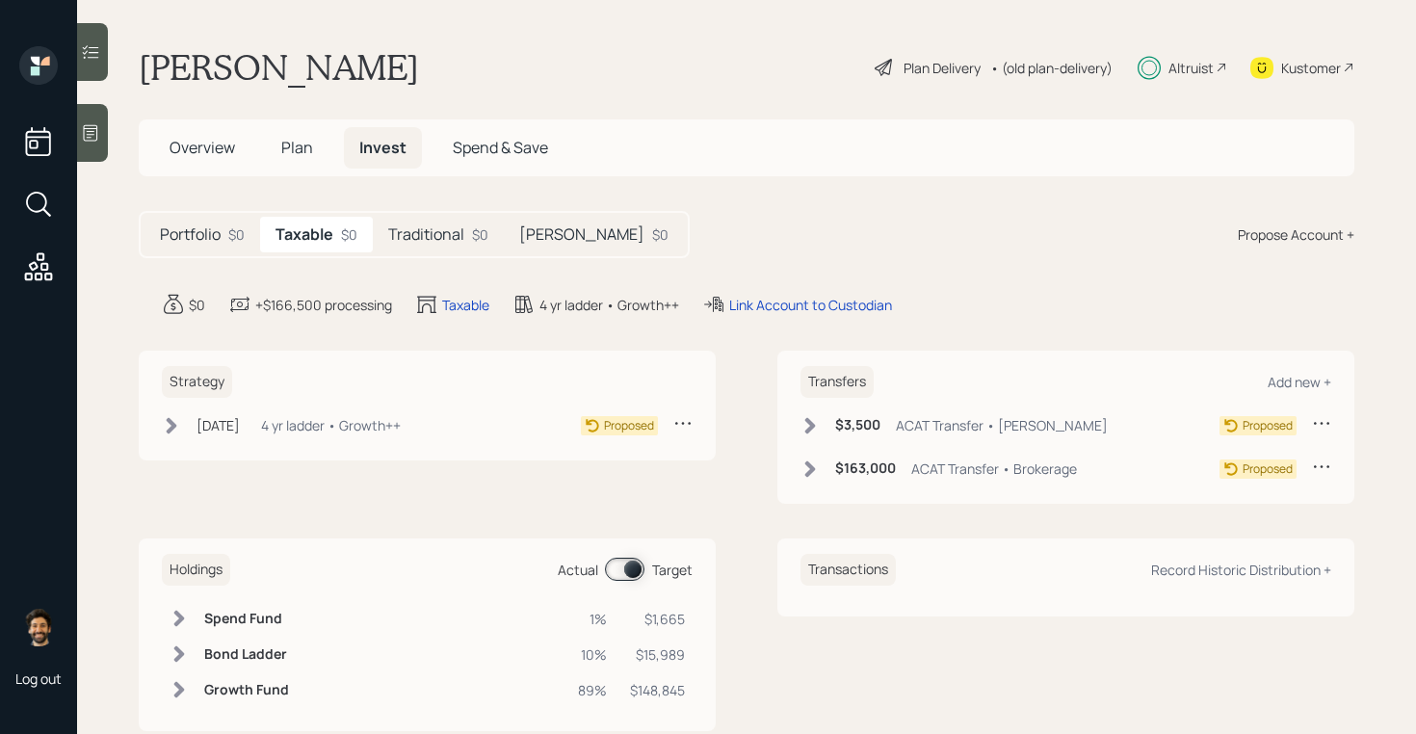
click at [434, 232] on h5 "Traditional" at bounding box center [426, 234] width 76 height 18
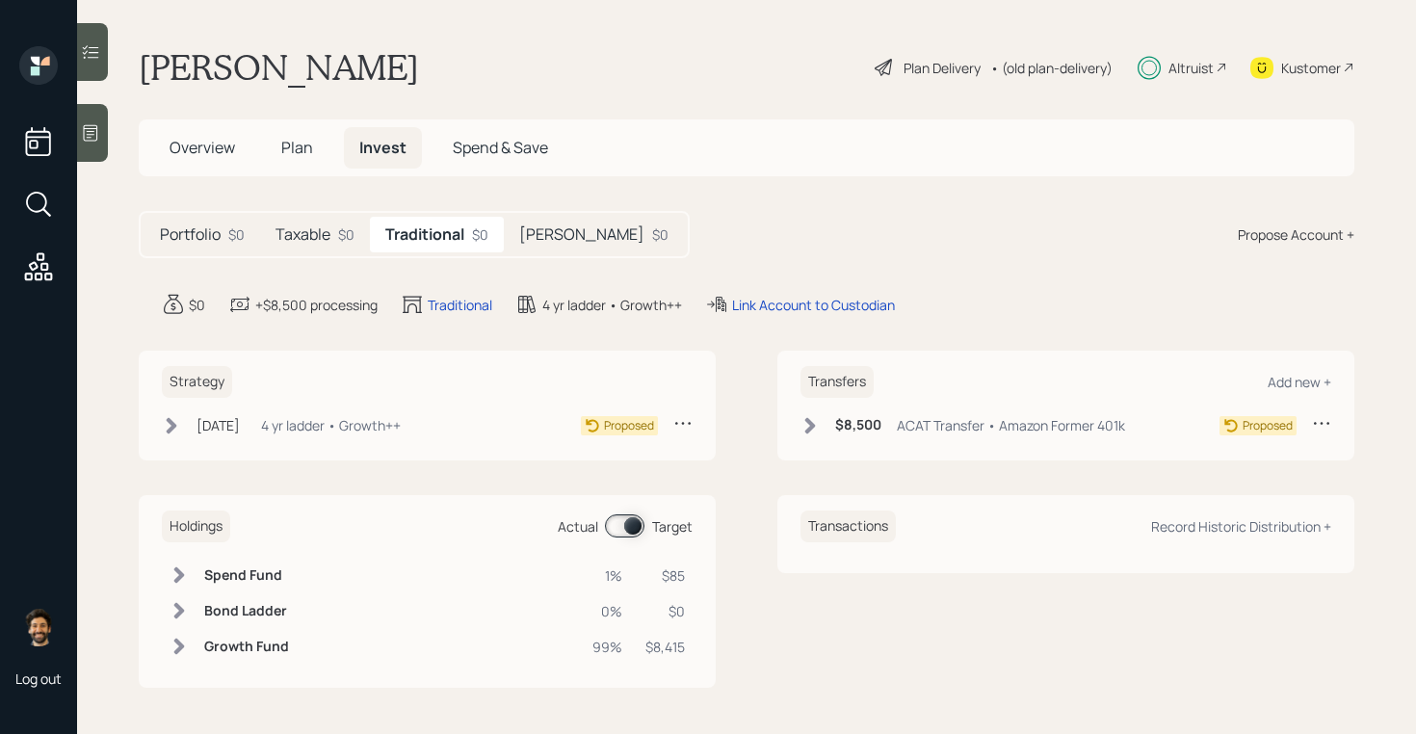
click at [297, 146] on span "Plan" at bounding box center [297, 147] width 32 height 21
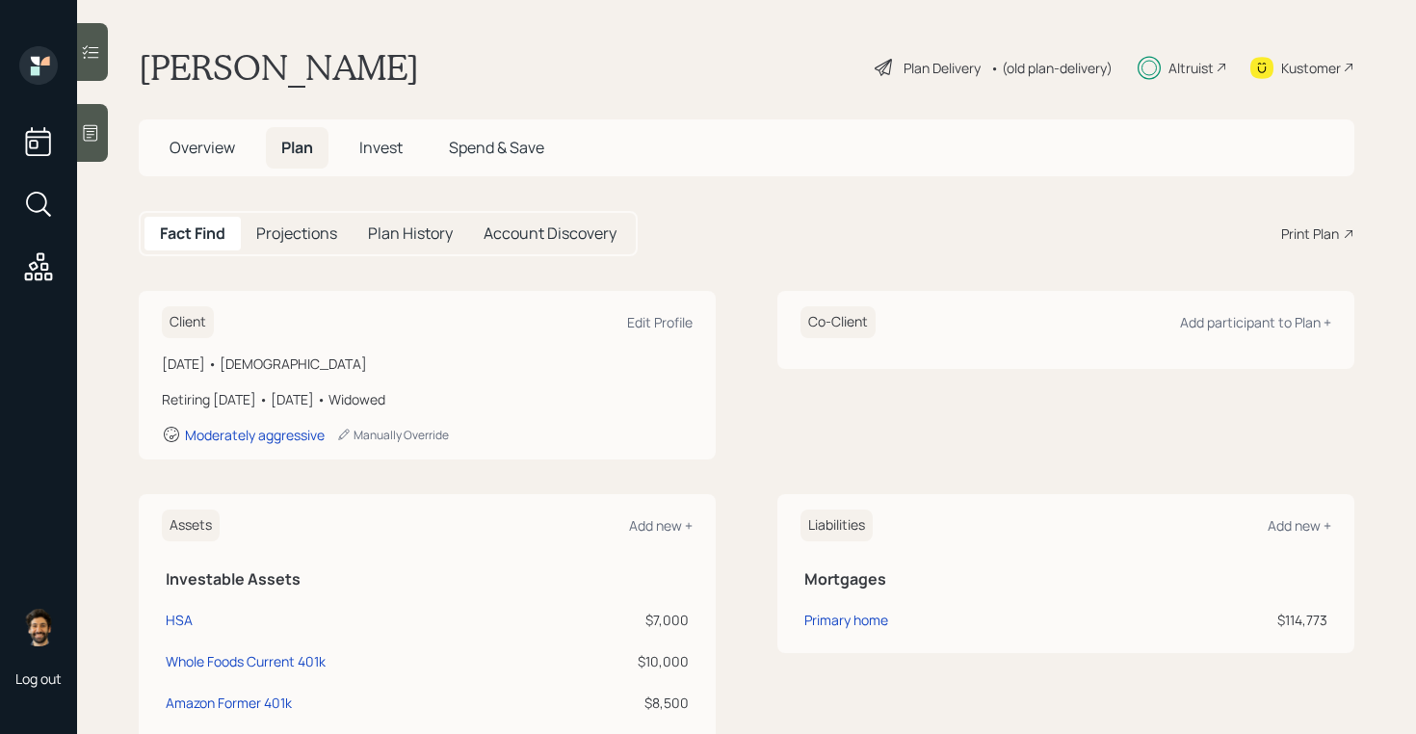
click at [389, 139] on span "Invest" at bounding box center [380, 147] width 43 height 21
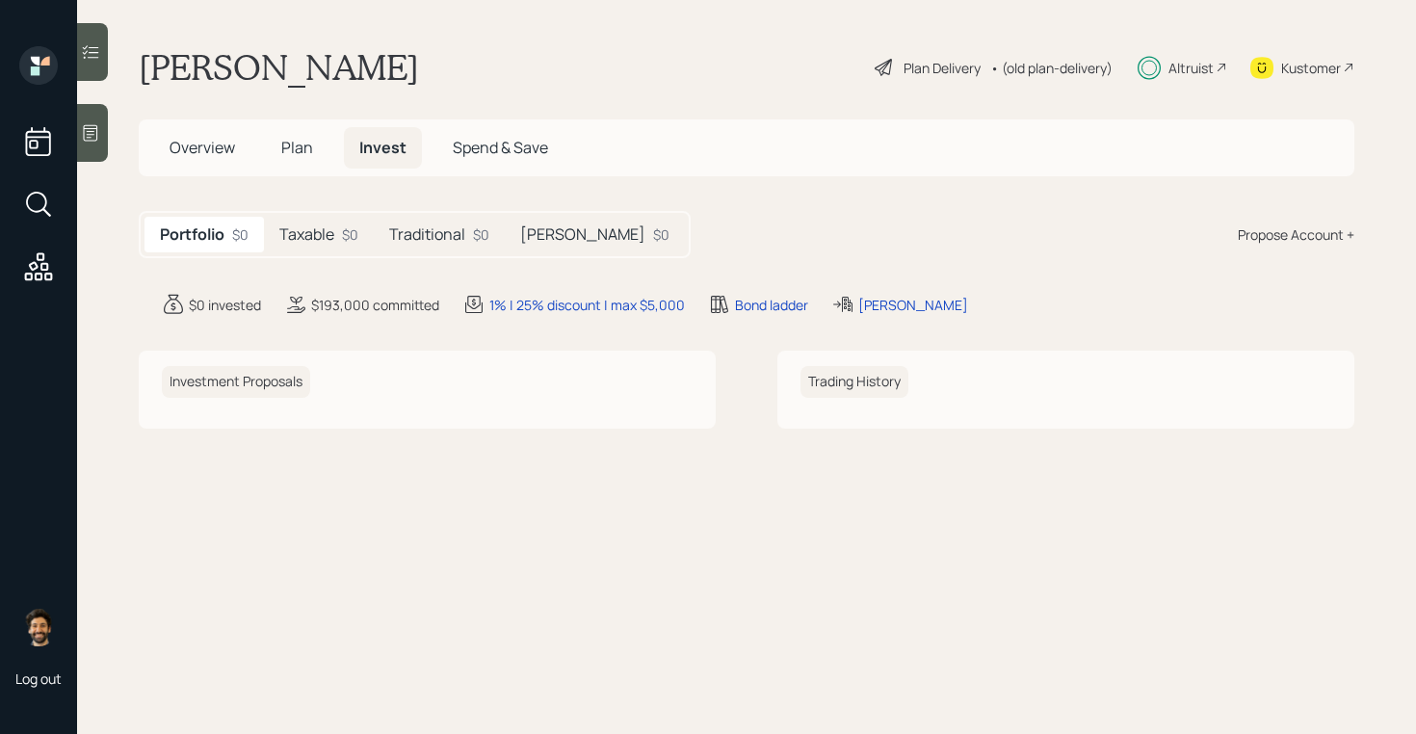
click at [361, 239] on div "Taxable $0" at bounding box center [319, 235] width 110 height 36
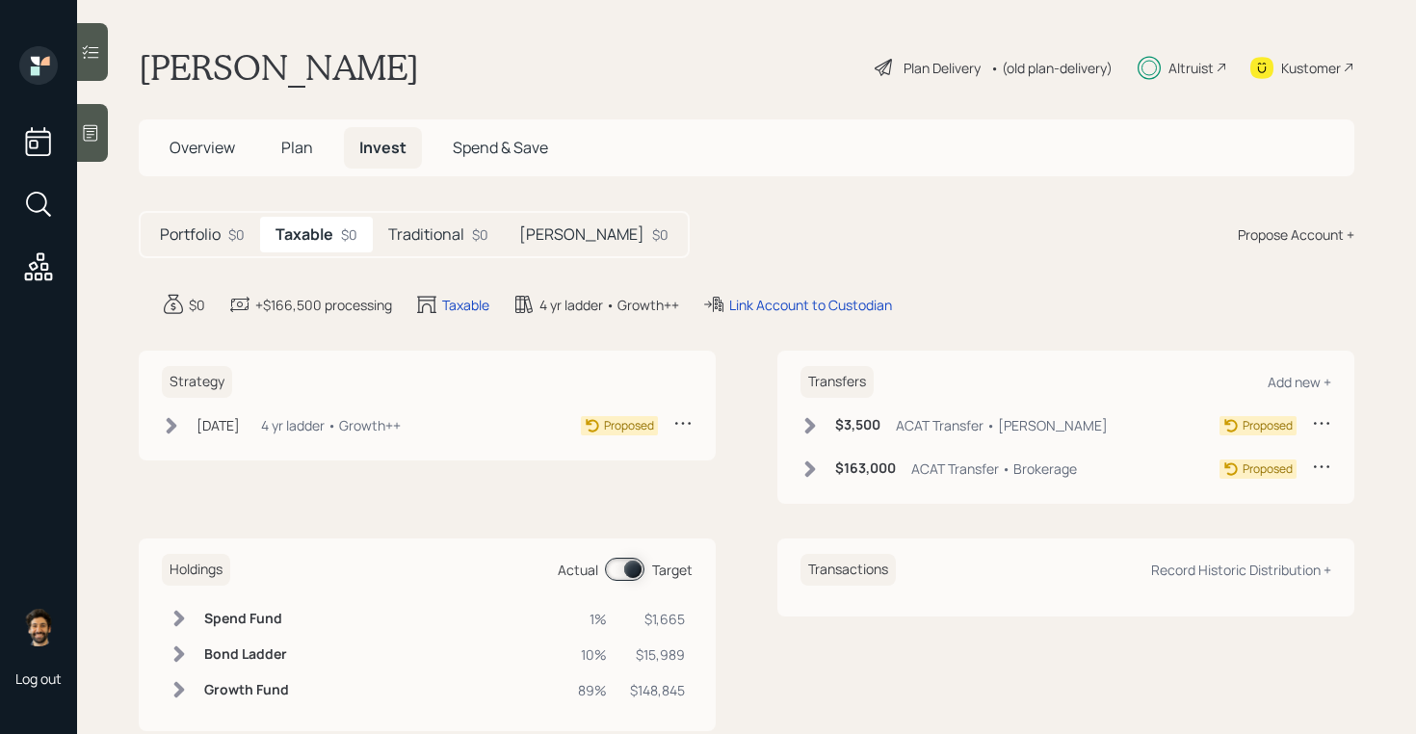
click at [461, 229] on h5 "Traditional" at bounding box center [426, 234] width 76 height 18
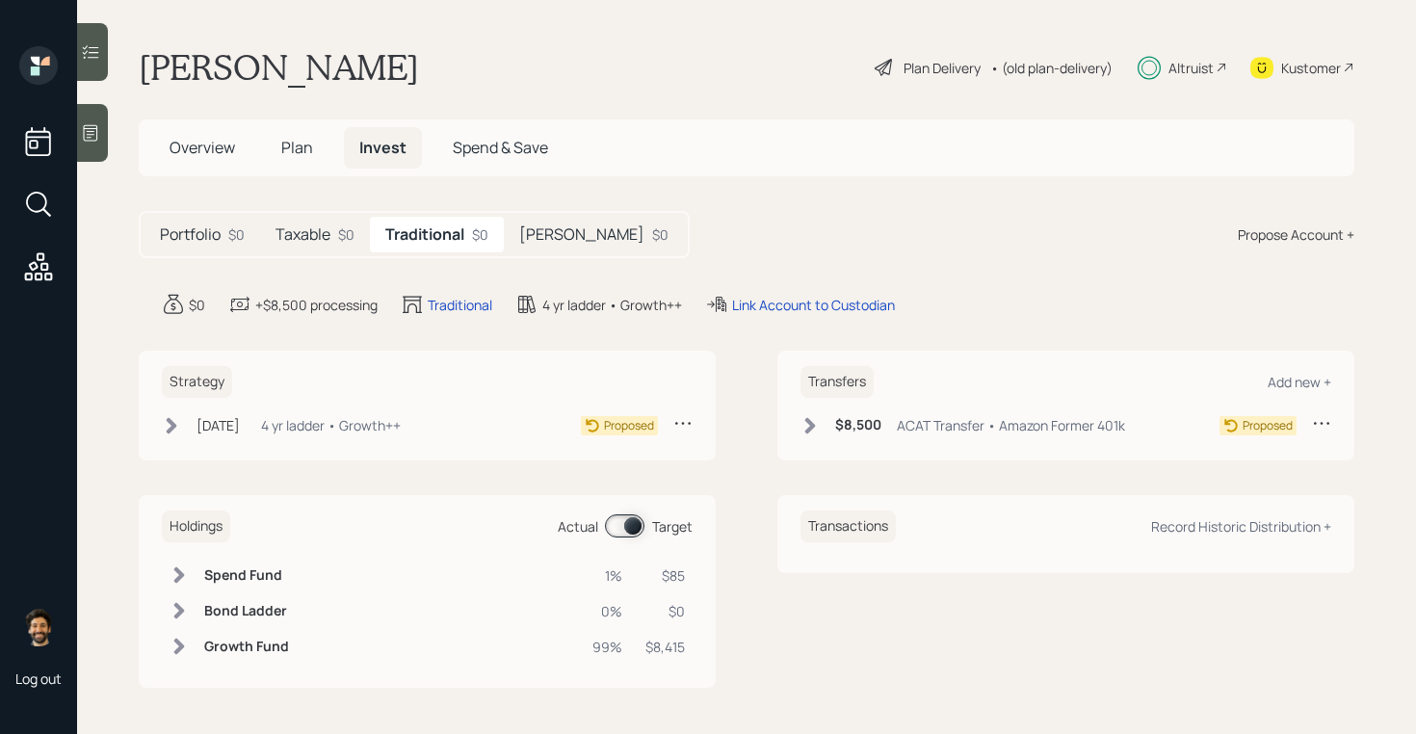
click at [1038, 73] on div "• (old plan-delivery)" at bounding box center [1051, 68] width 122 height 20
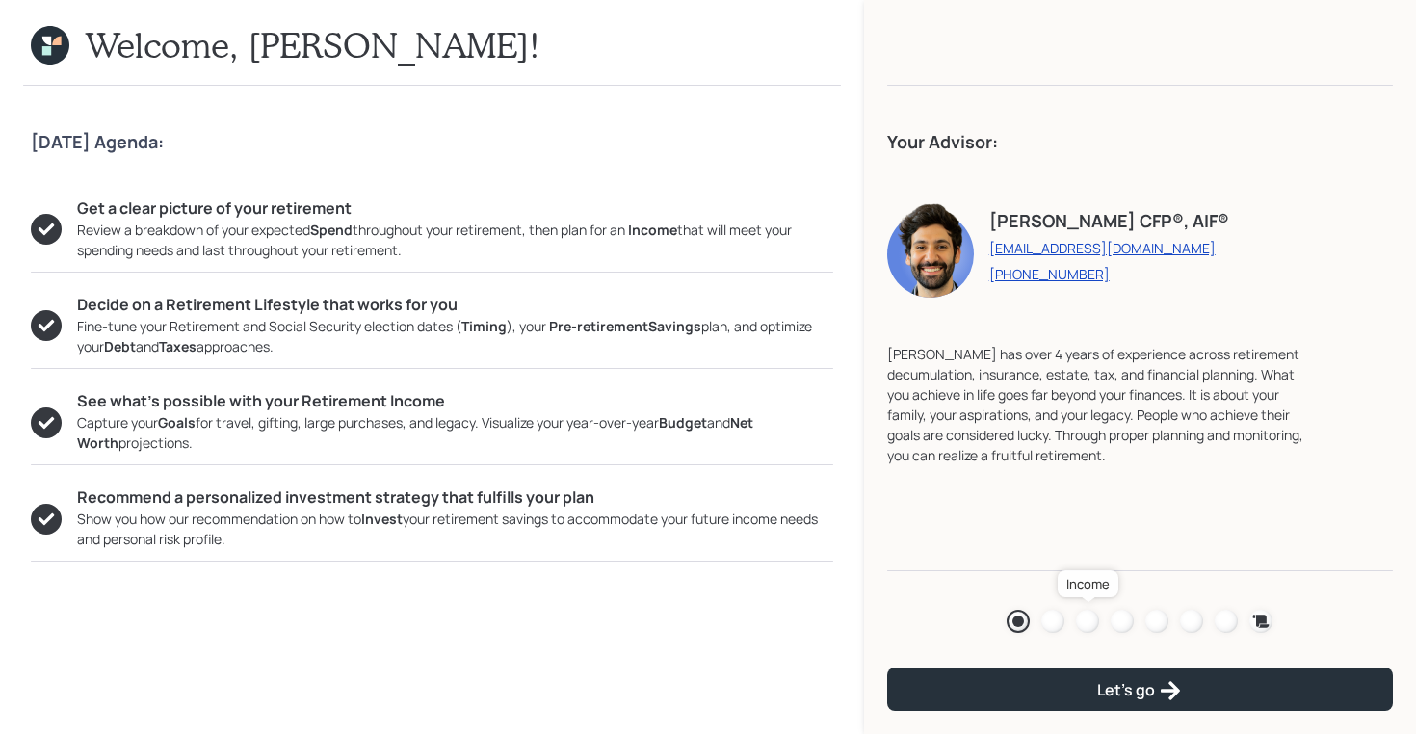
click at [1088, 616] on div at bounding box center [1087, 621] width 23 height 23
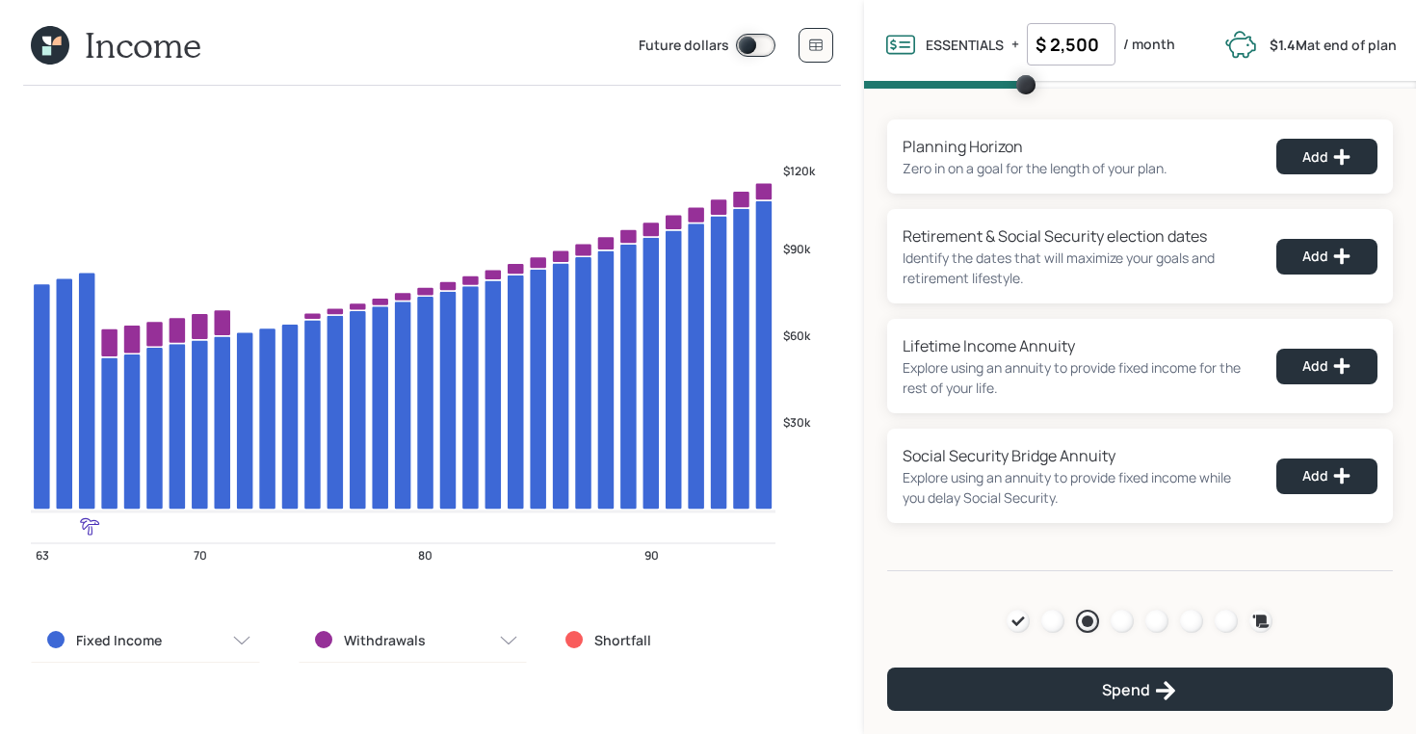
click at [61, 49] on icon at bounding box center [50, 45] width 39 height 39
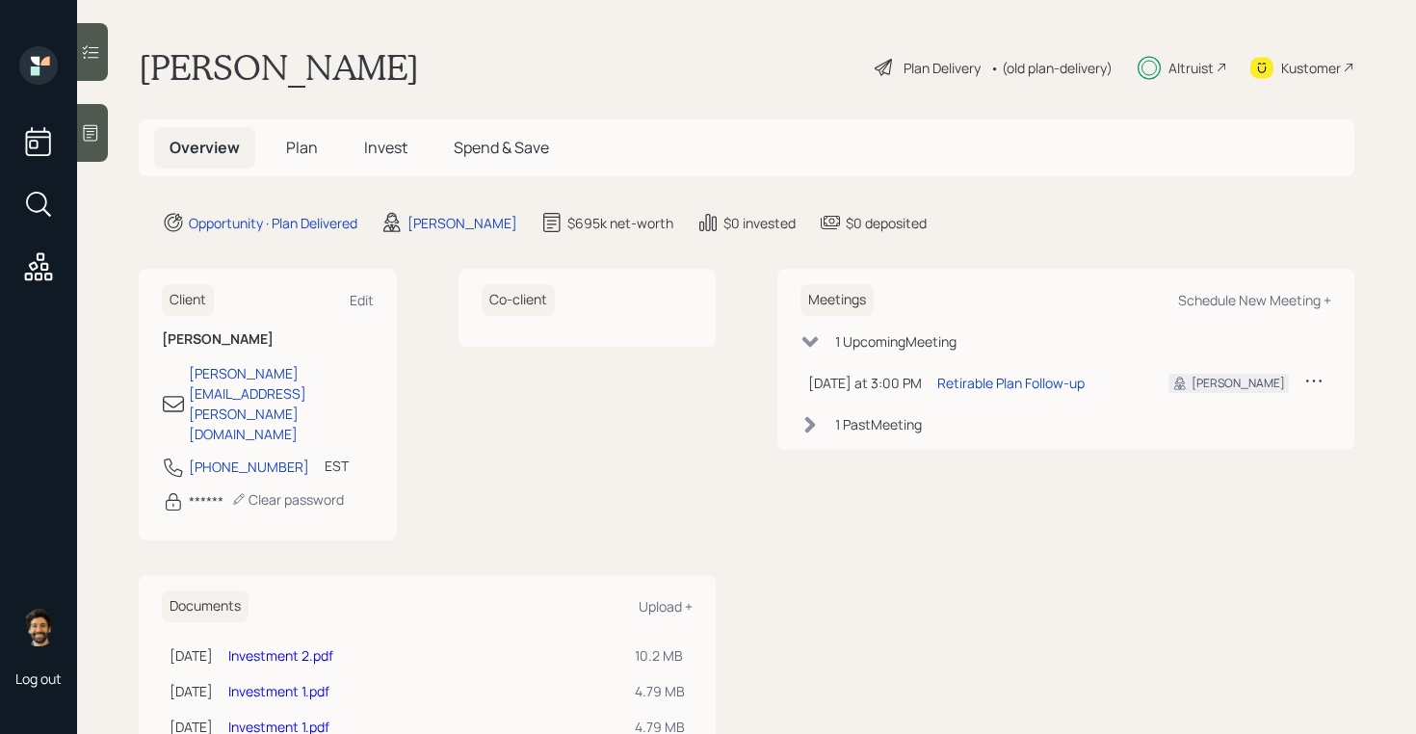
click at [299, 144] on span "Plan" at bounding box center [302, 147] width 32 height 21
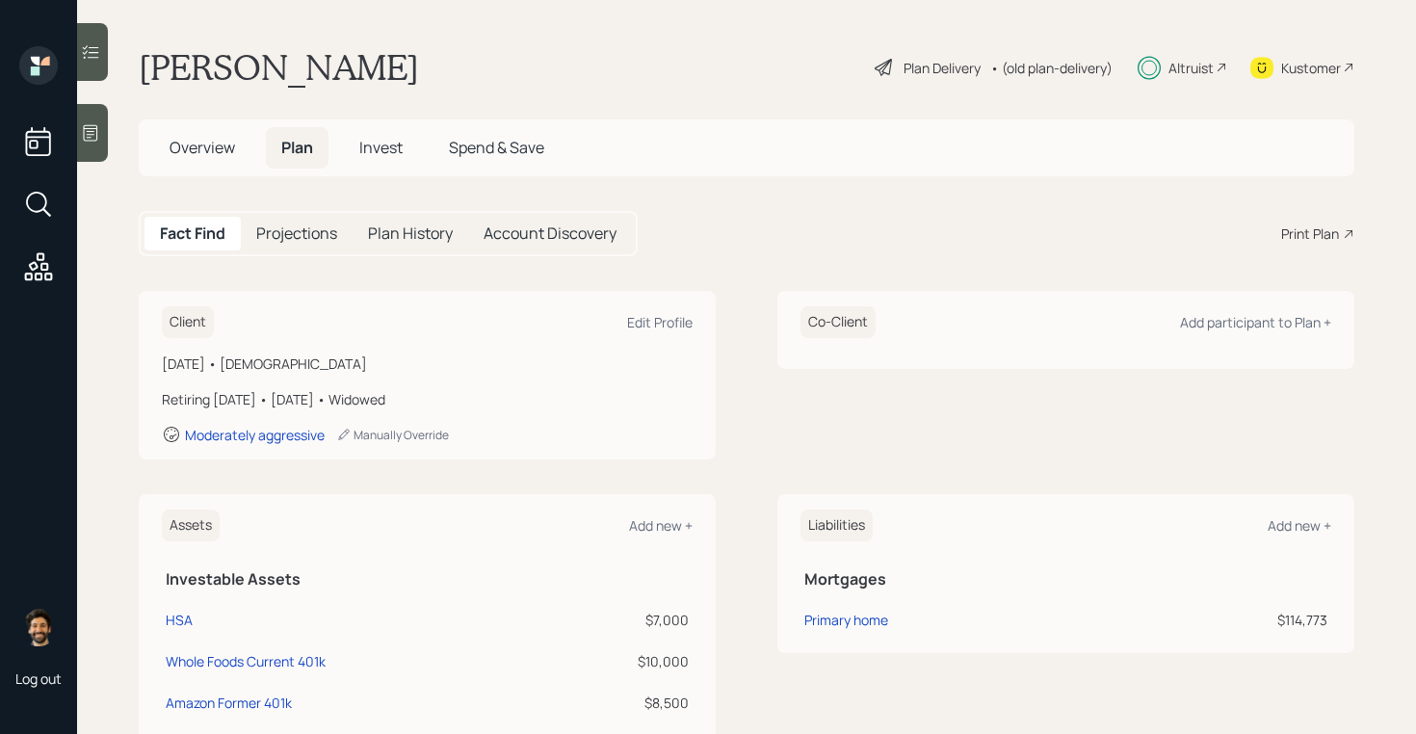
click at [377, 146] on span "Invest" at bounding box center [380, 147] width 43 height 21
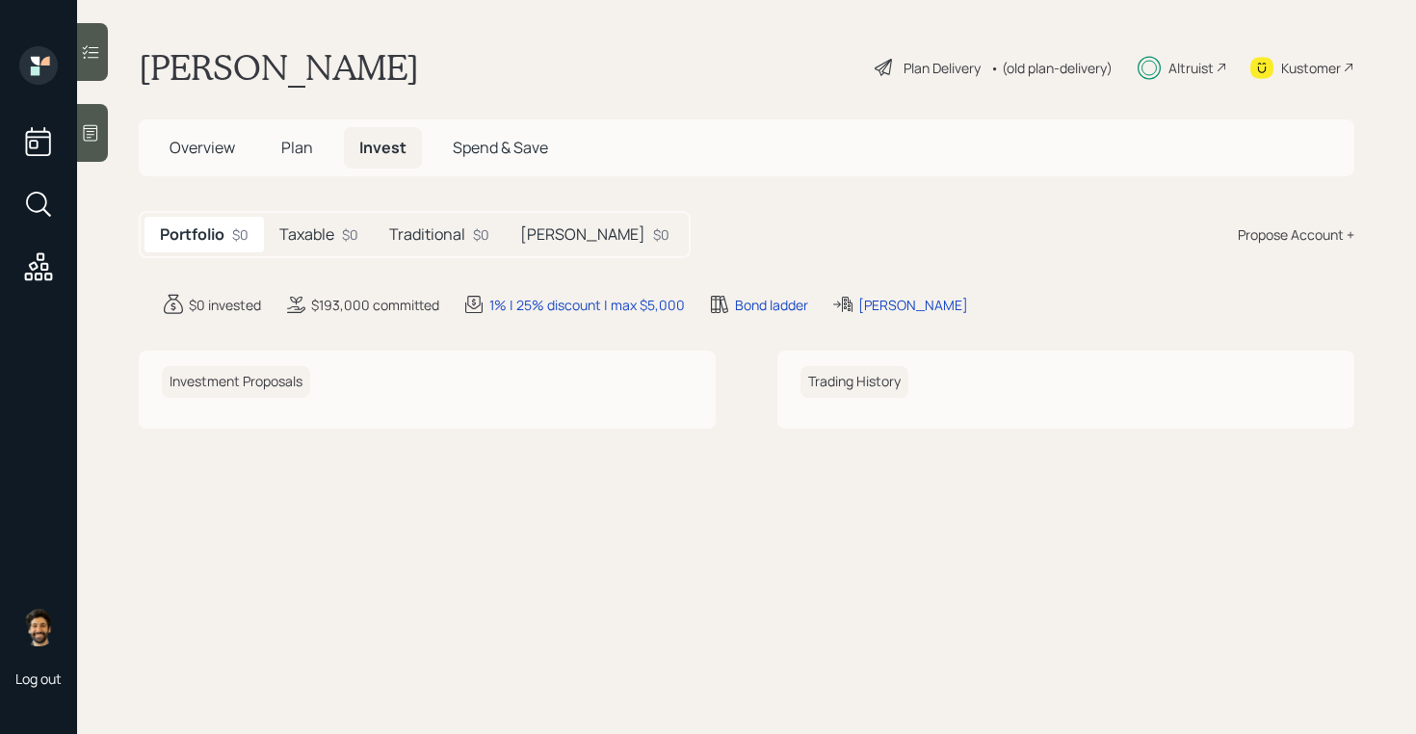
click at [308, 146] on span "Plan" at bounding box center [297, 147] width 32 height 21
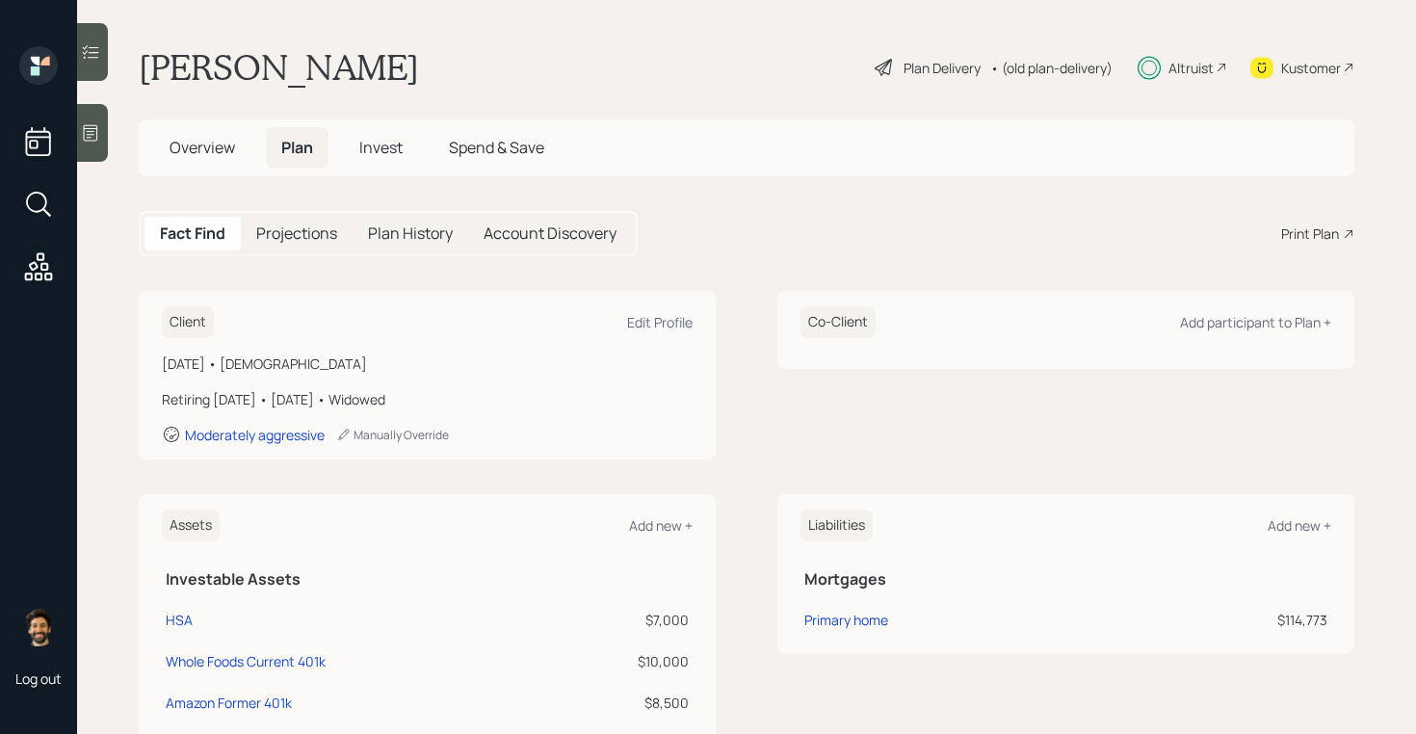
click at [393, 150] on span "Invest" at bounding box center [380, 147] width 43 height 21
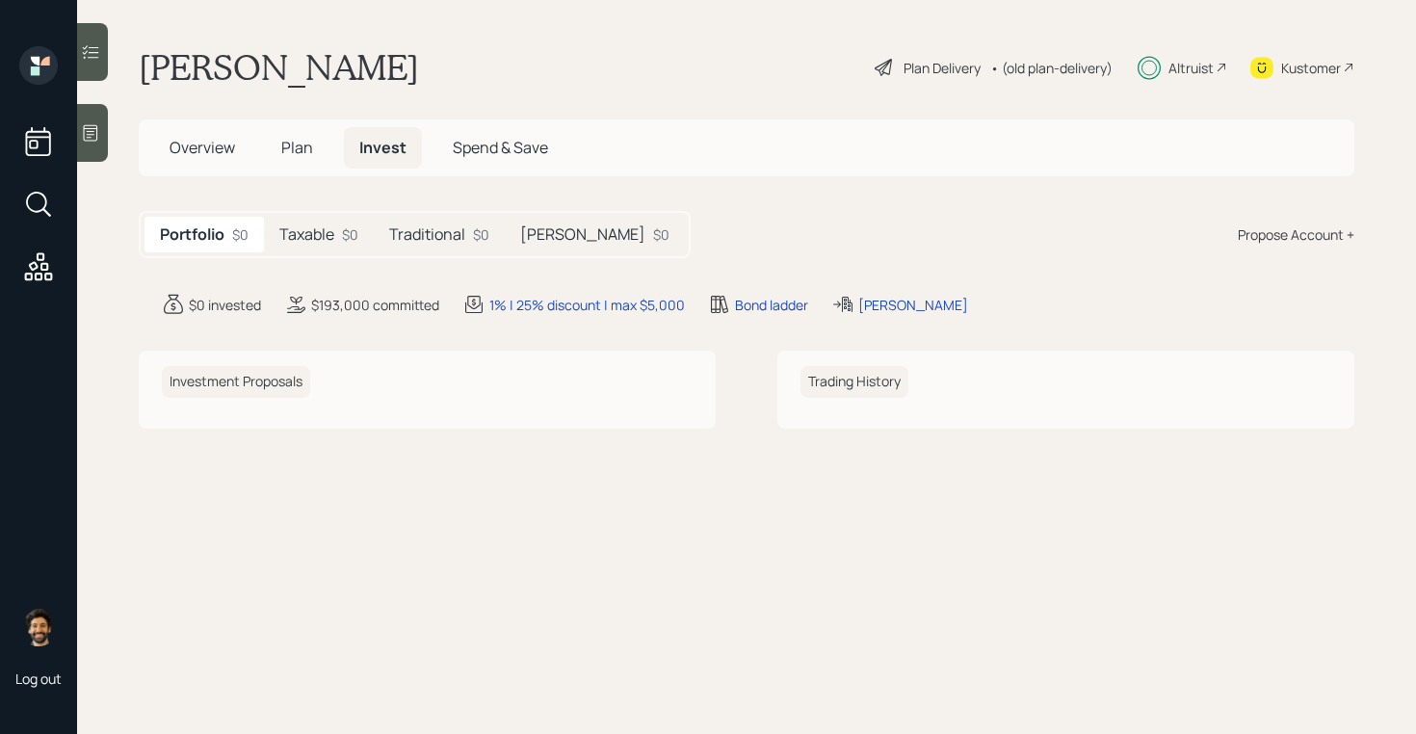
click at [320, 234] on h5 "Taxable" at bounding box center [306, 234] width 55 height 18
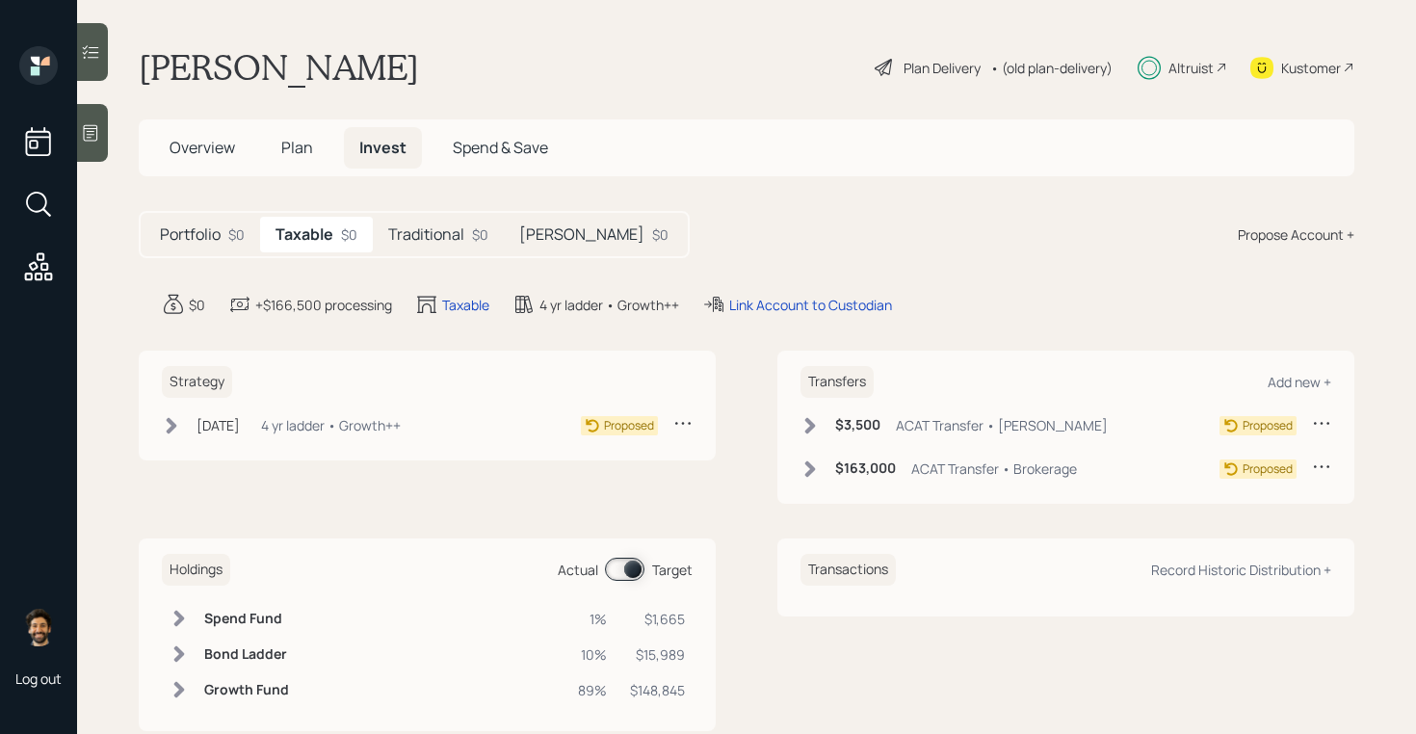
click at [421, 234] on h5 "Traditional" at bounding box center [426, 234] width 76 height 18
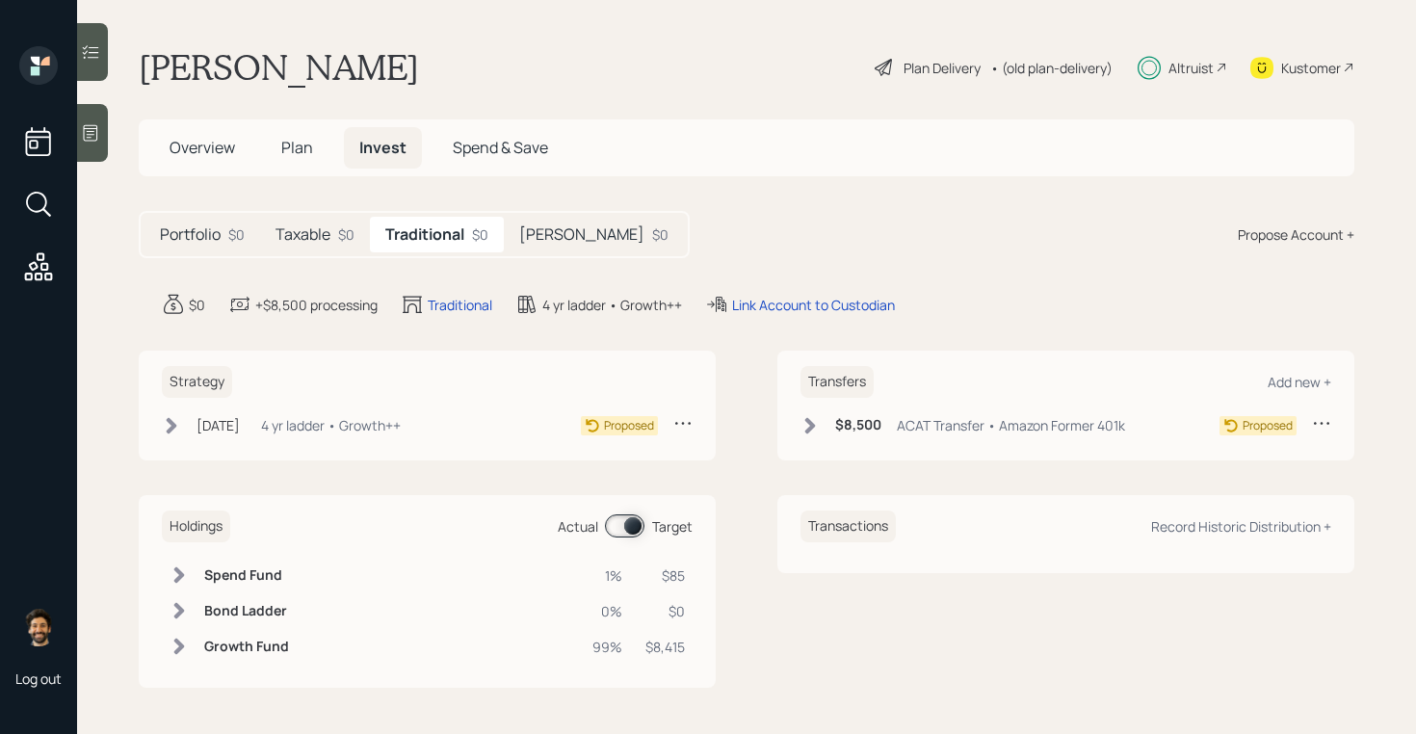
click at [309, 159] on h5 "Plan" at bounding box center [297, 147] width 63 height 41
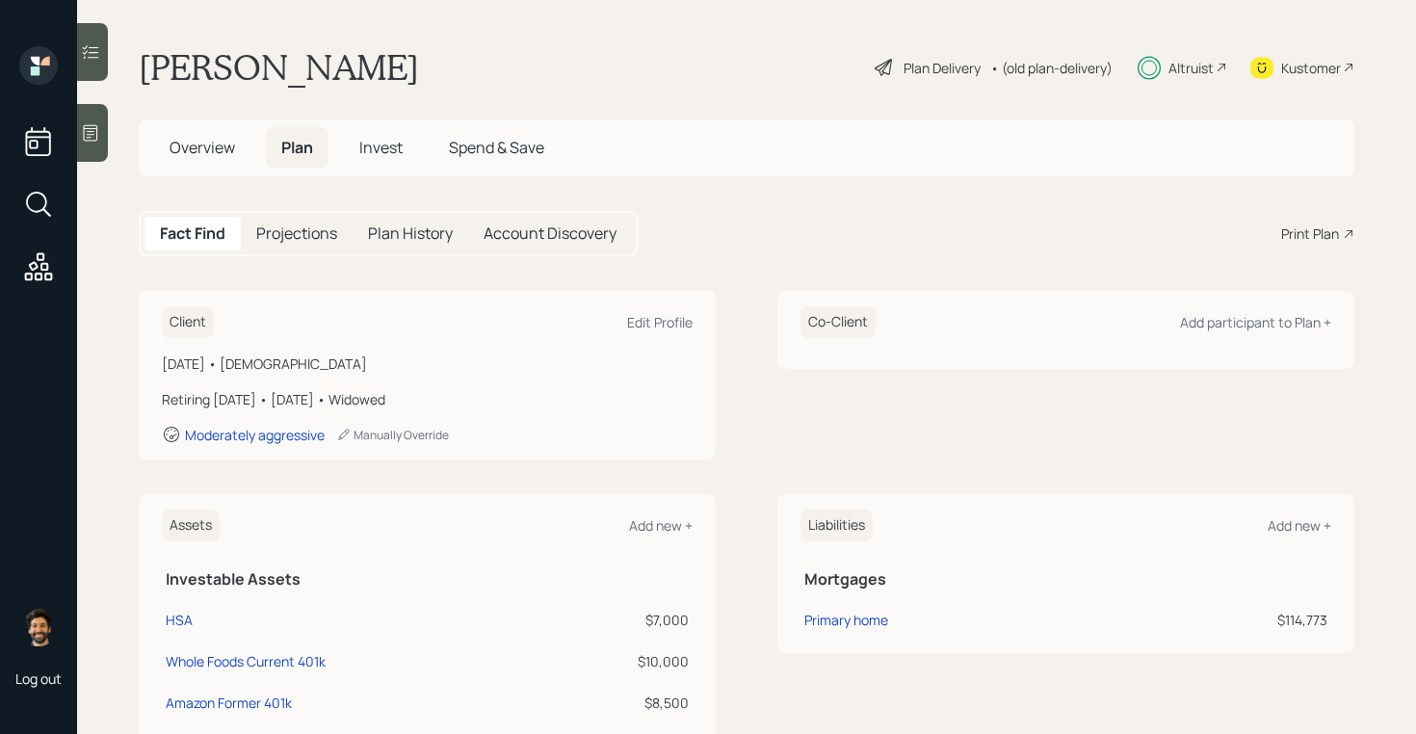
click at [1199, 66] on div "Altruist" at bounding box center [1190, 68] width 45 height 20
click at [216, 151] on span "Overview" at bounding box center [202, 147] width 65 height 21
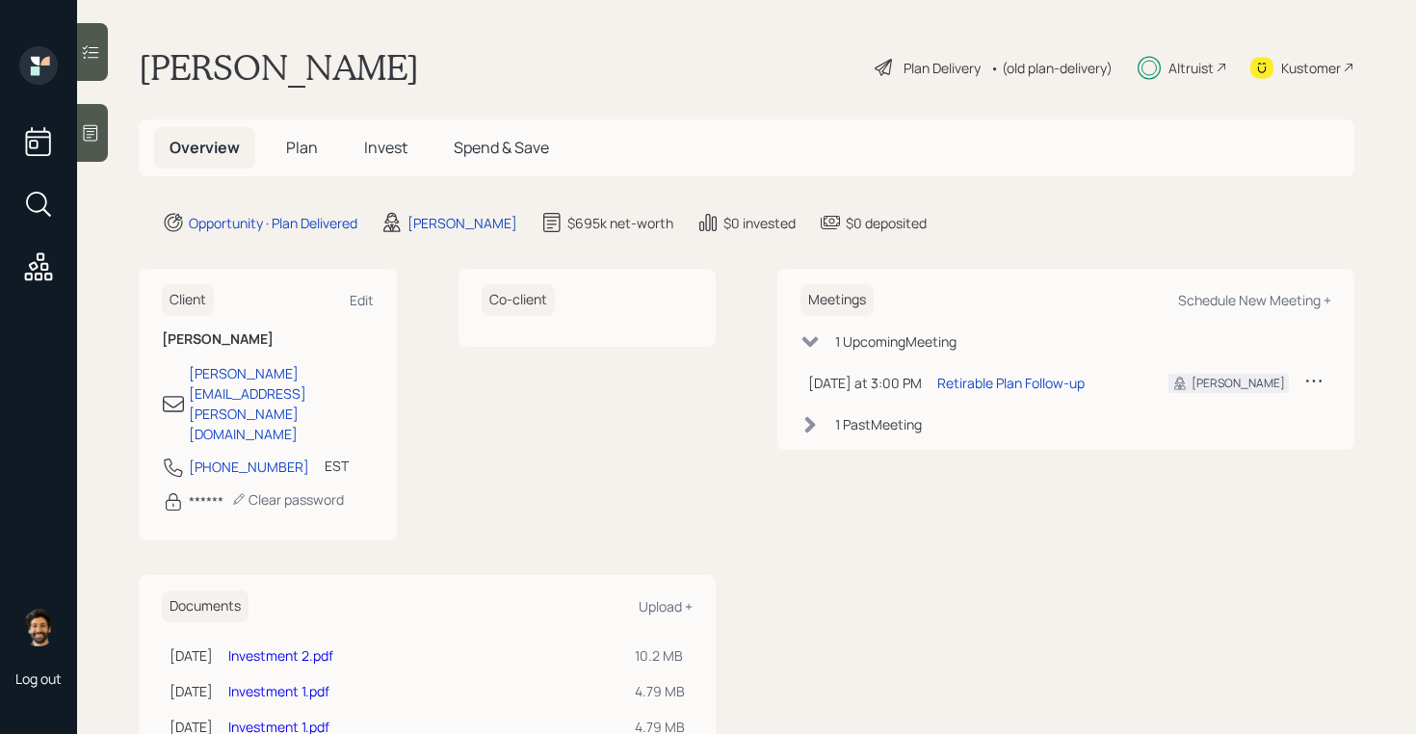
click at [296, 156] on span "Plan" at bounding box center [302, 147] width 32 height 21
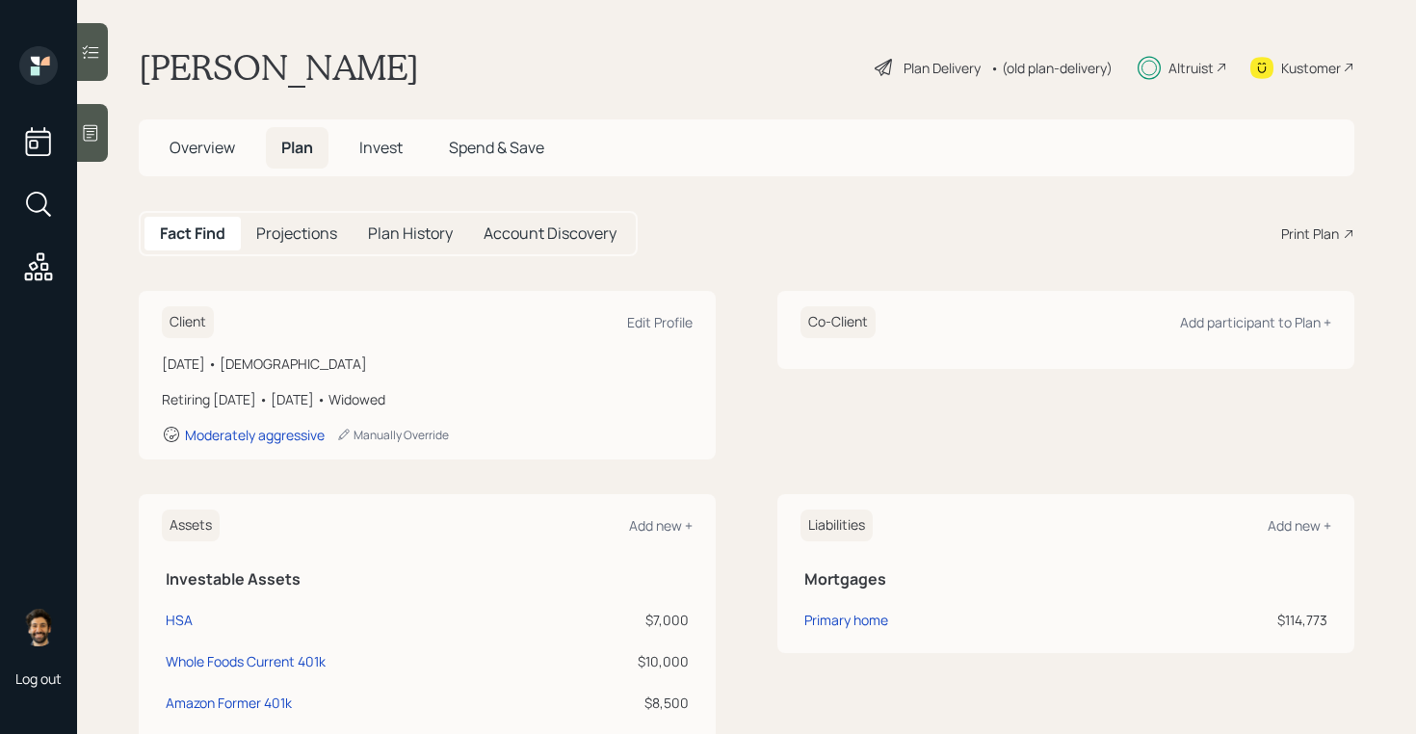
click at [367, 150] on span "Invest" at bounding box center [380, 147] width 43 height 21
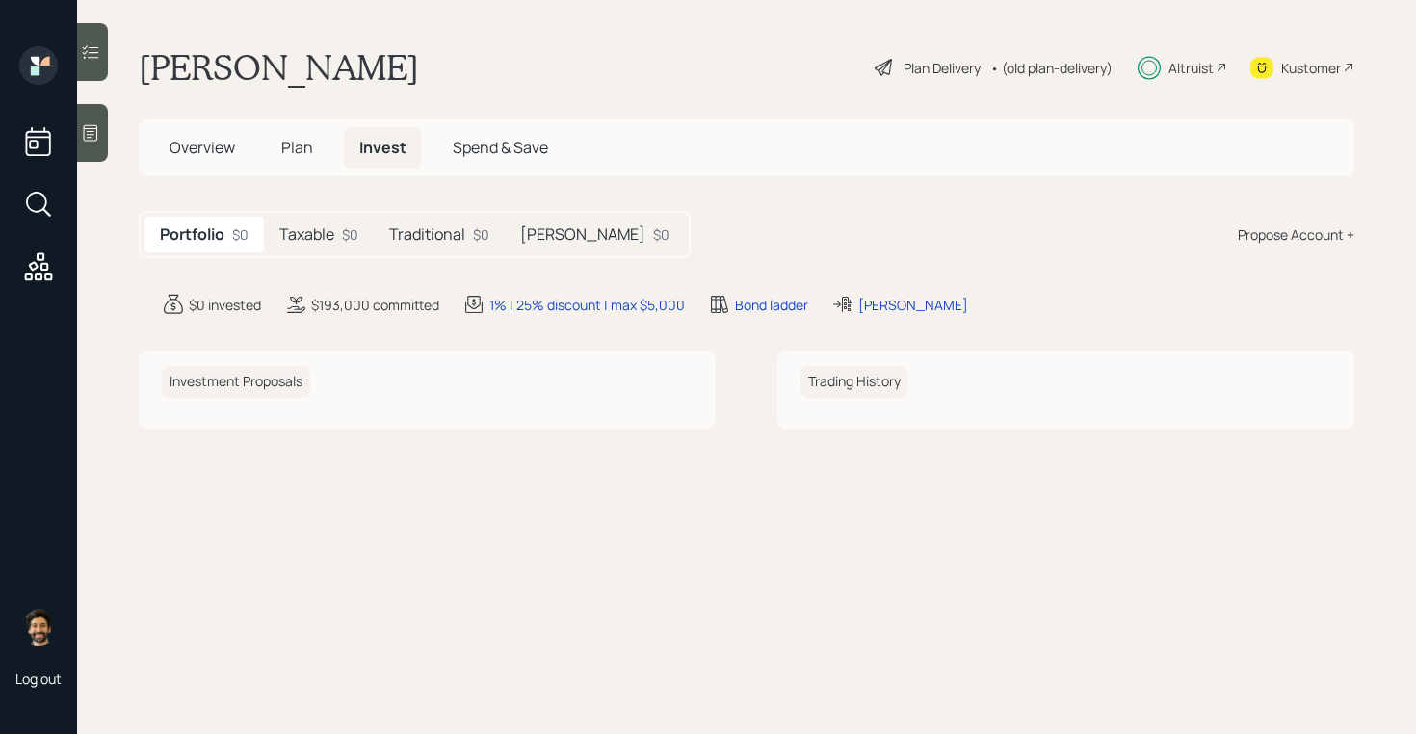
click at [430, 244] on h5 "Traditional" at bounding box center [427, 234] width 76 height 18
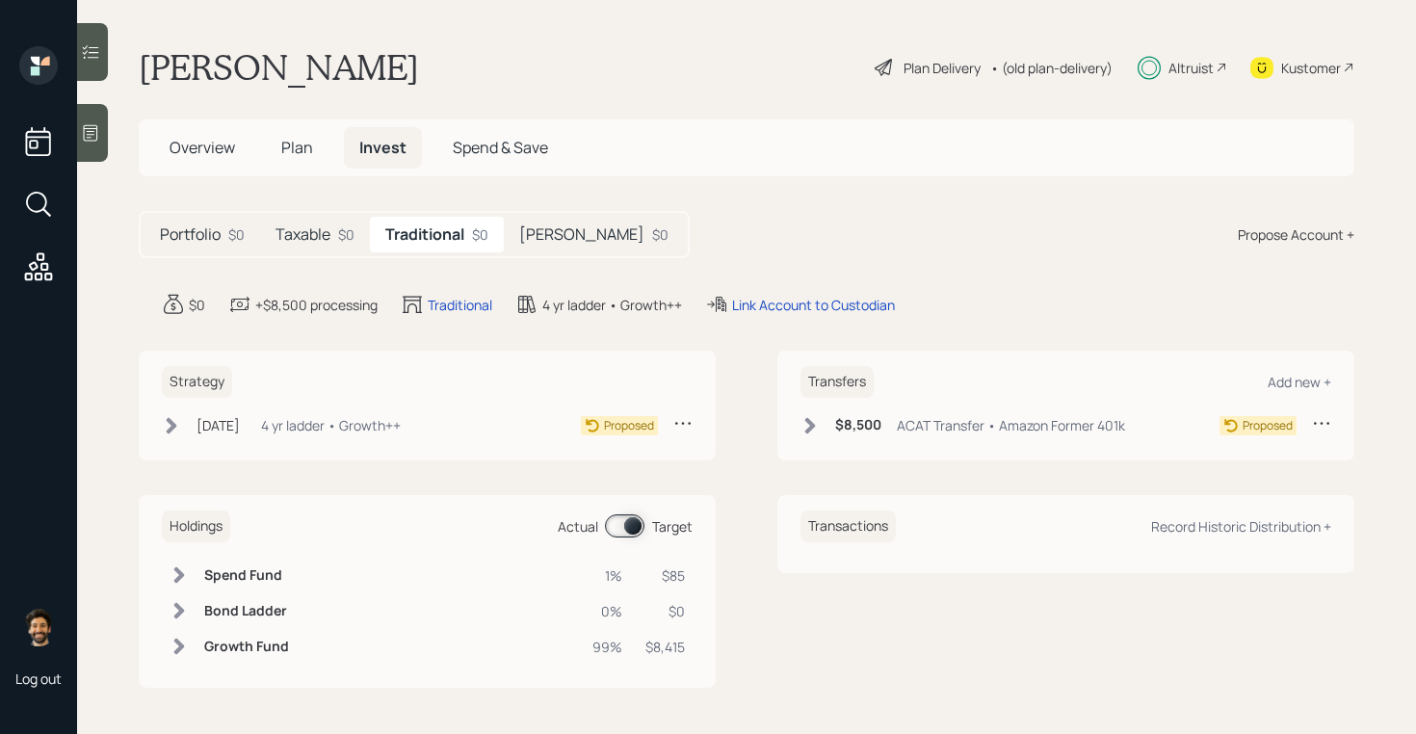
click at [307, 142] on span "Plan" at bounding box center [297, 147] width 32 height 21
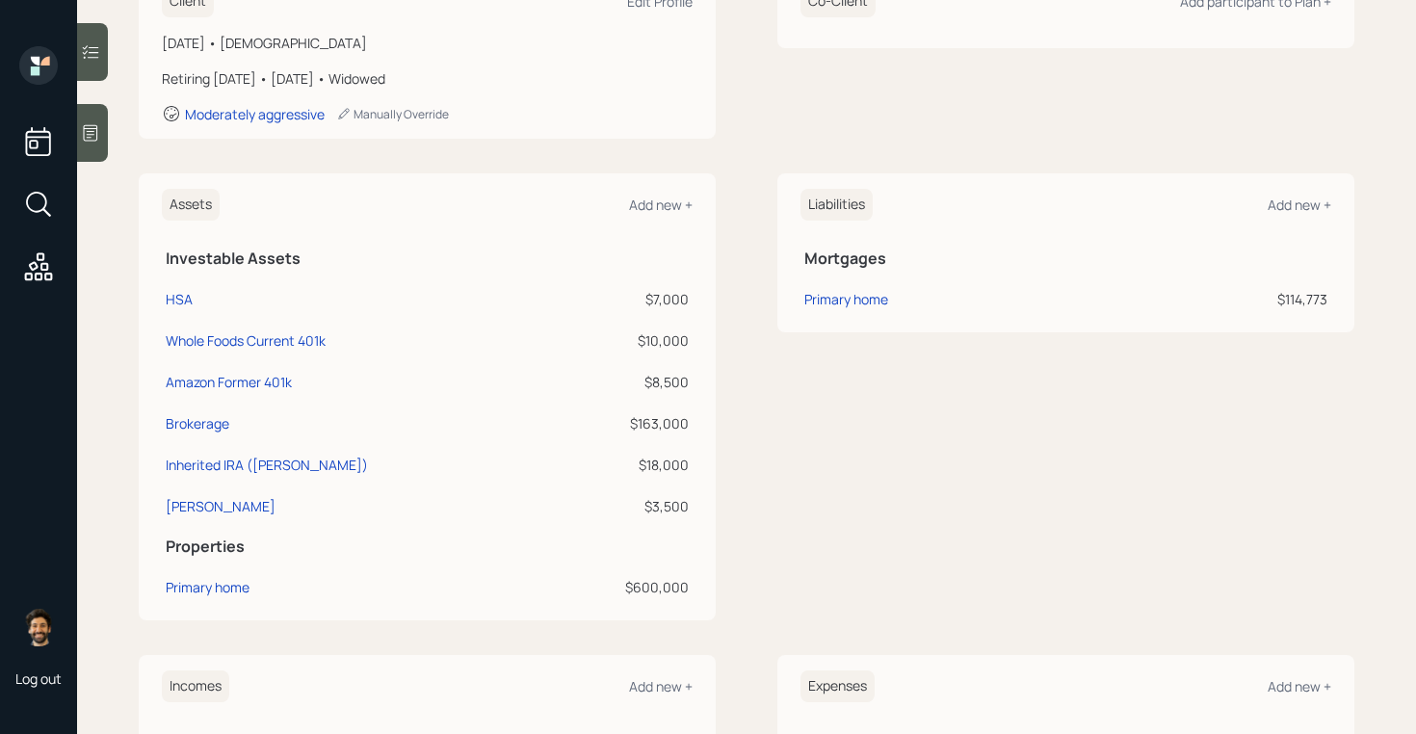
scroll to position [324, 0]
drag, startPoint x: 689, startPoint y: 377, endPoint x: 643, endPoint y: 376, distance: 45.3
click at [643, 376] on td "$8,500" at bounding box center [625, 375] width 135 height 41
click at [643, 376] on div "$8,500" at bounding box center [625, 379] width 127 height 20
drag, startPoint x: 692, startPoint y: 459, endPoint x: 643, endPoint y: 459, distance: 48.2
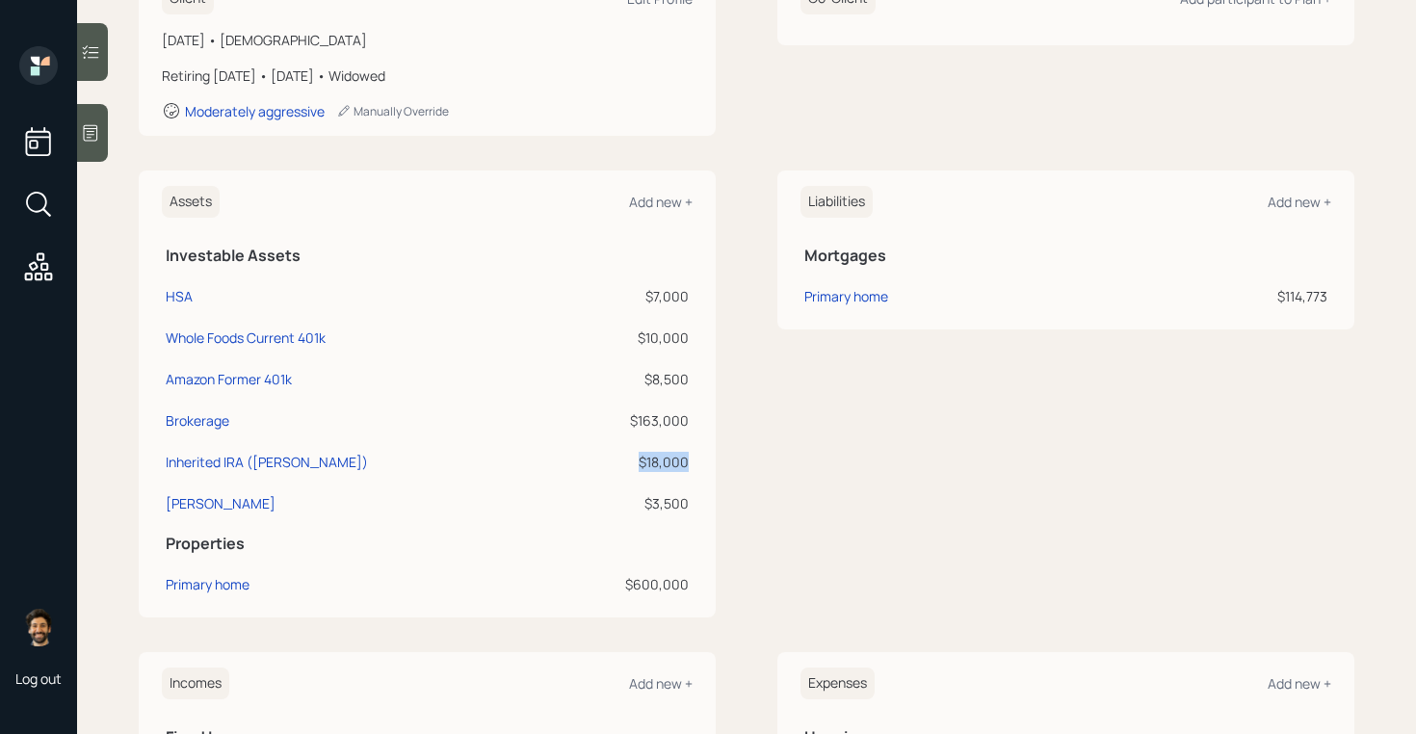
click at [643, 459] on td "$18,000" at bounding box center [625, 458] width 135 height 41
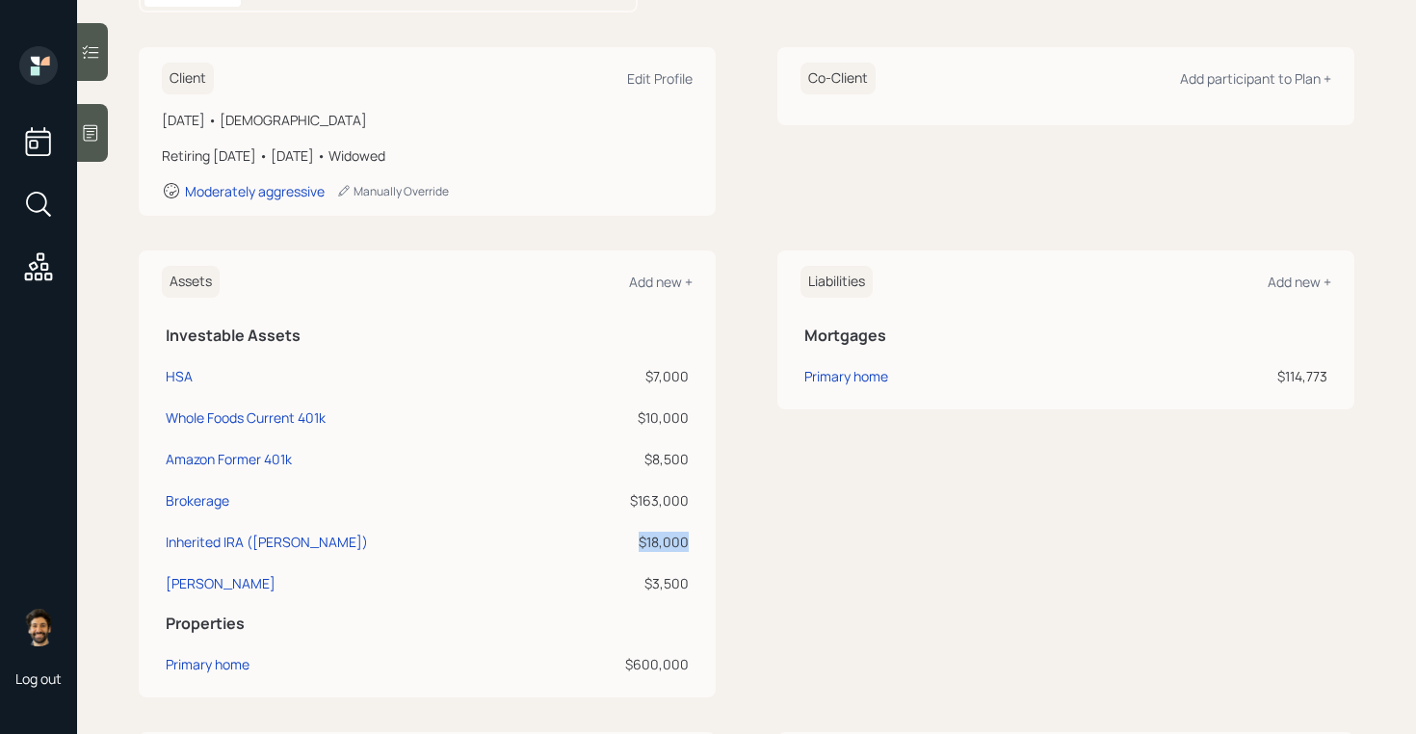
scroll to position [248, 0]
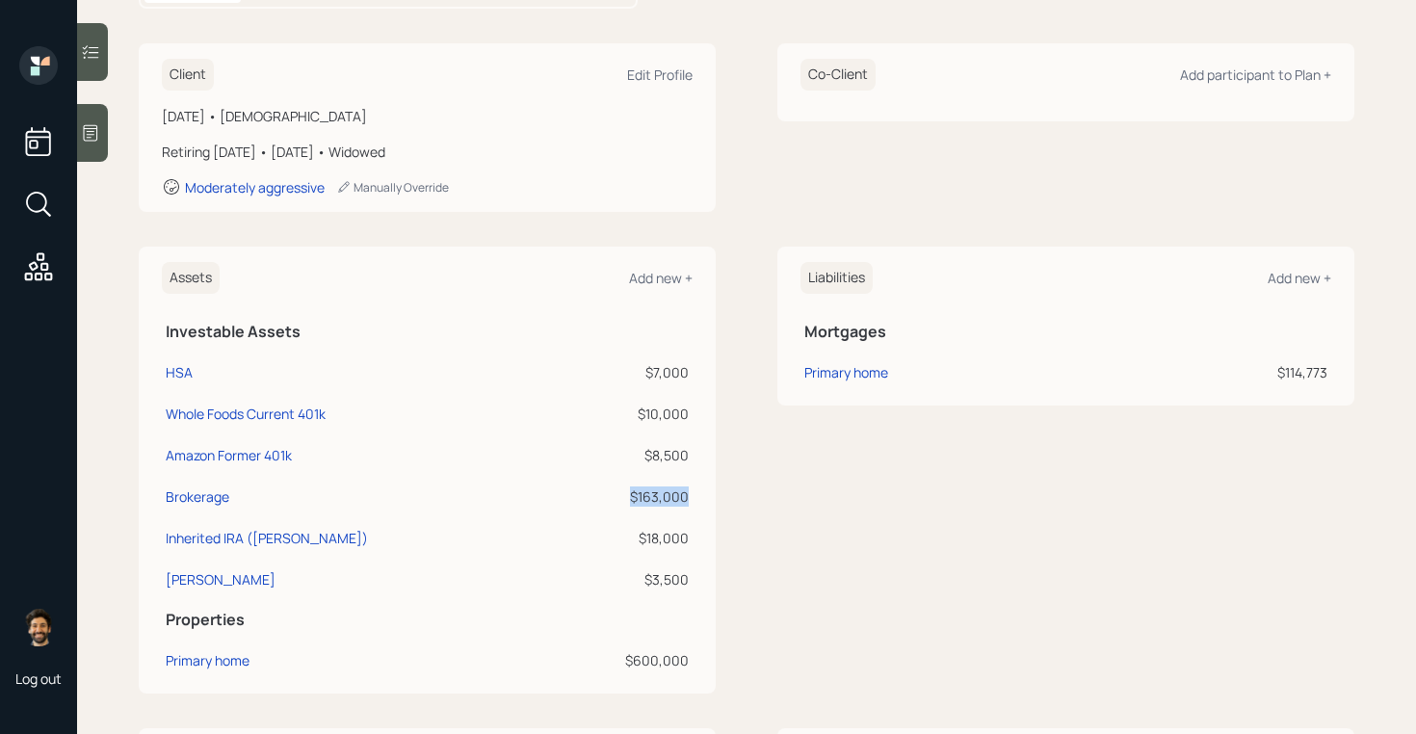
drag, startPoint x: 691, startPoint y: 499, endPoint x: 623, endPoint y: 499, distance: 67.4
click at [623, 499] on td "$163,000" at bounding box center [625, 493] width 135 height 41
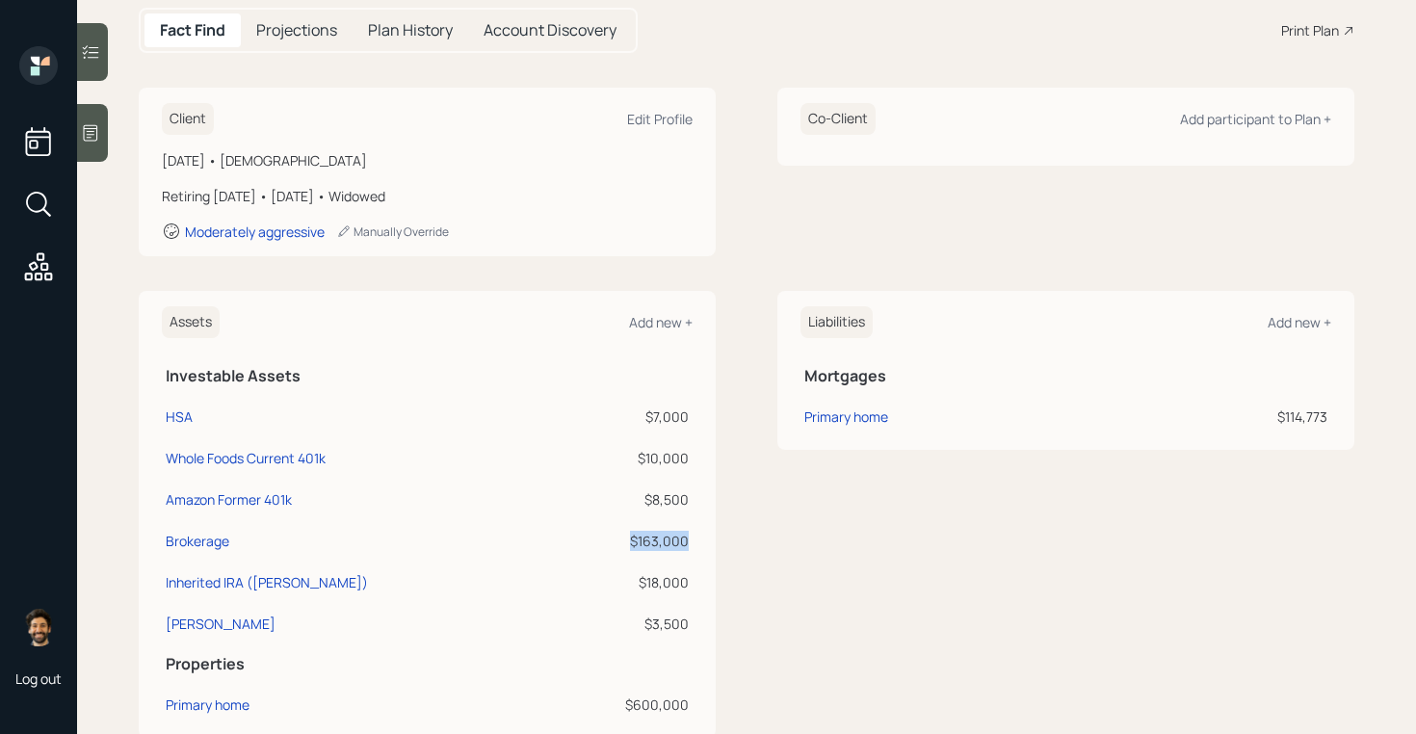
scroll to position [205, 0]
click at [694, 538] on div "Assets Add new + Investable Assets HSA $7,000 Whole Foods Current 401k $10,000 …" at bounding box center [427, 512] width 577 height 447
drag, startPoint x: 685, startPoint y: 538, endPoint x: 637, endPoint y: 533, distance: 48.5
click at [637, 533] on div "$163,000" at bounding box center [625, 539] width 127 height 20
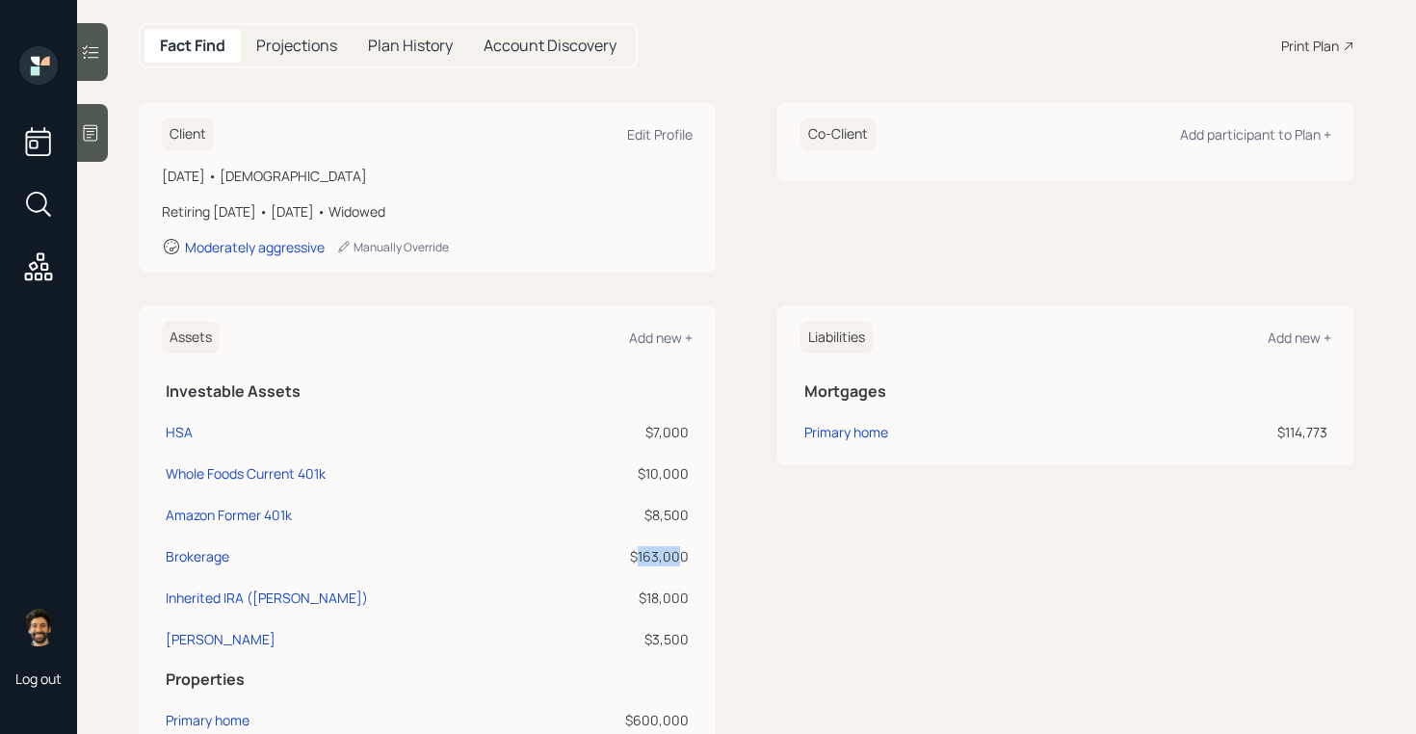
scroll to position [0, 0]
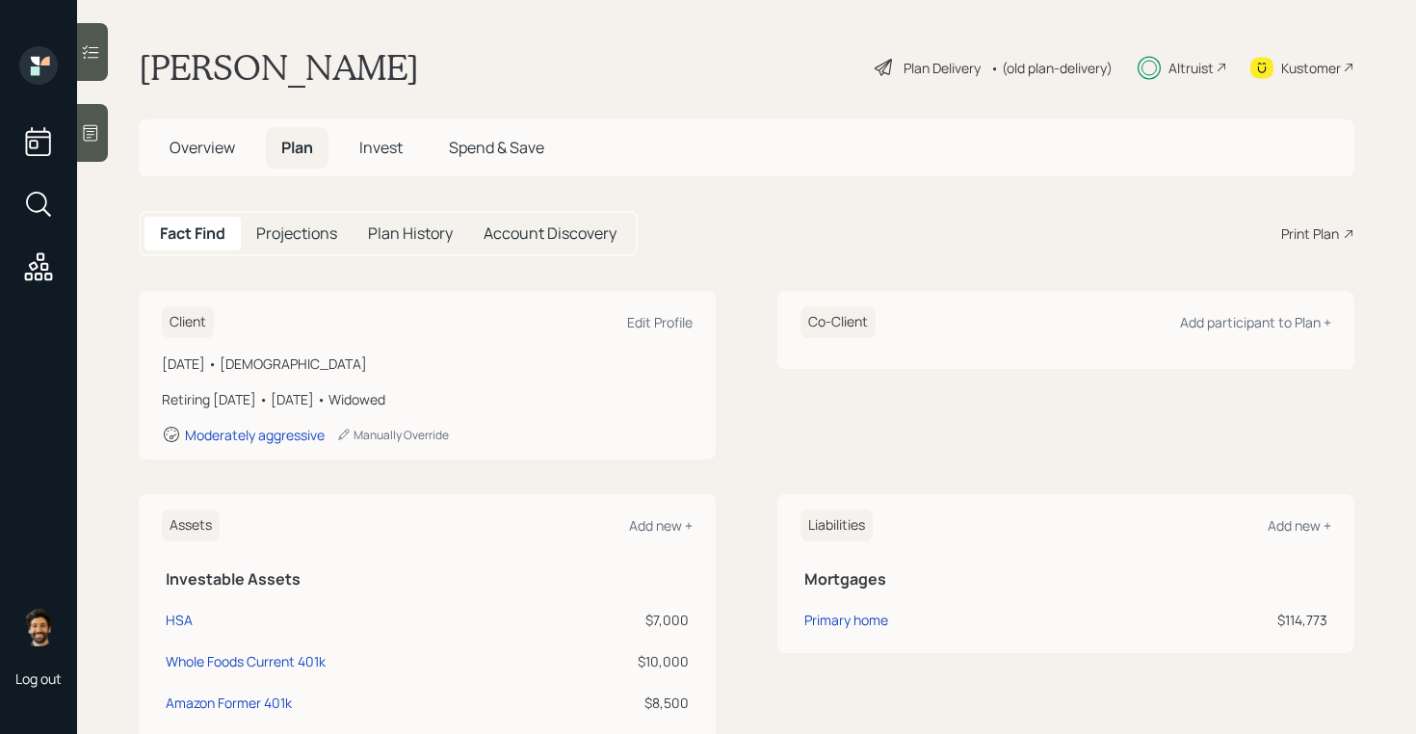
click at [228, 151] on span "Overview" at bounding box center [202, 147] width 65 height 21
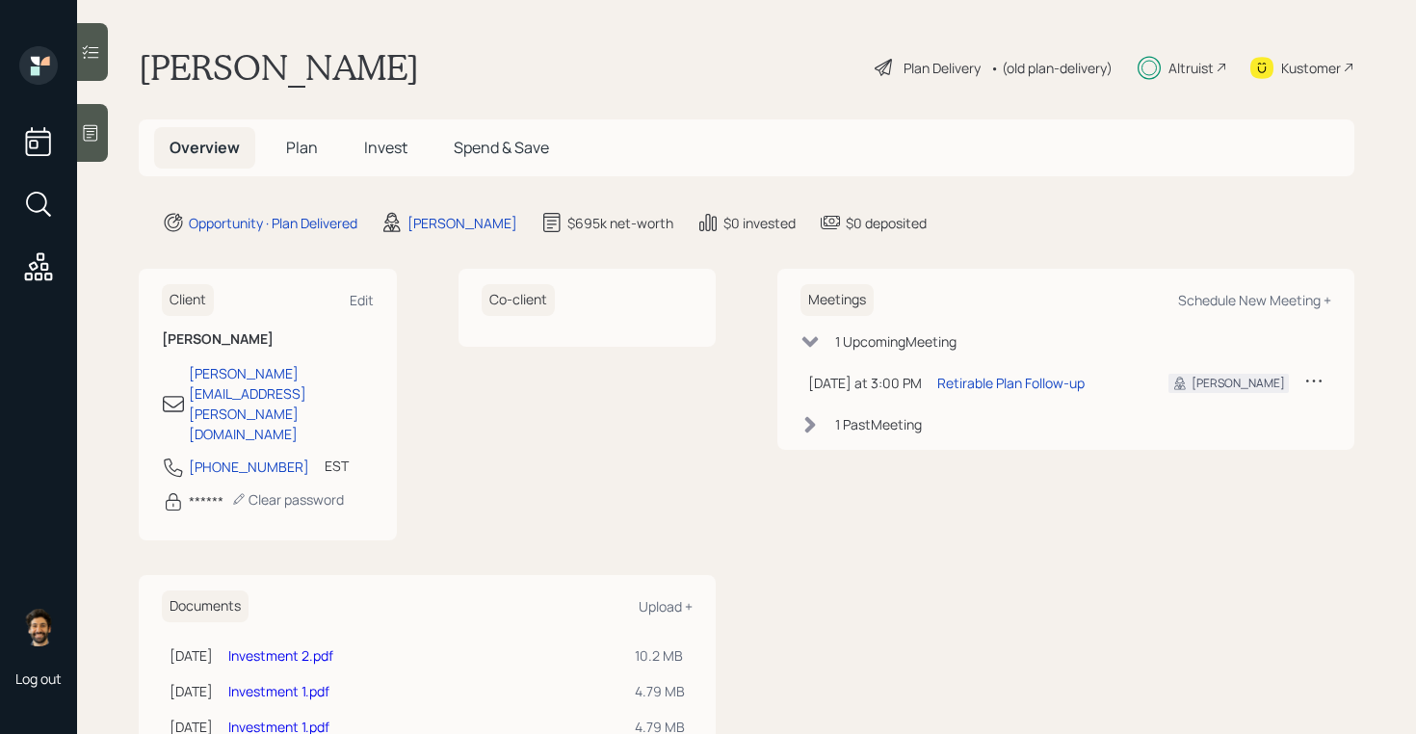
scroll to position [13, 0]
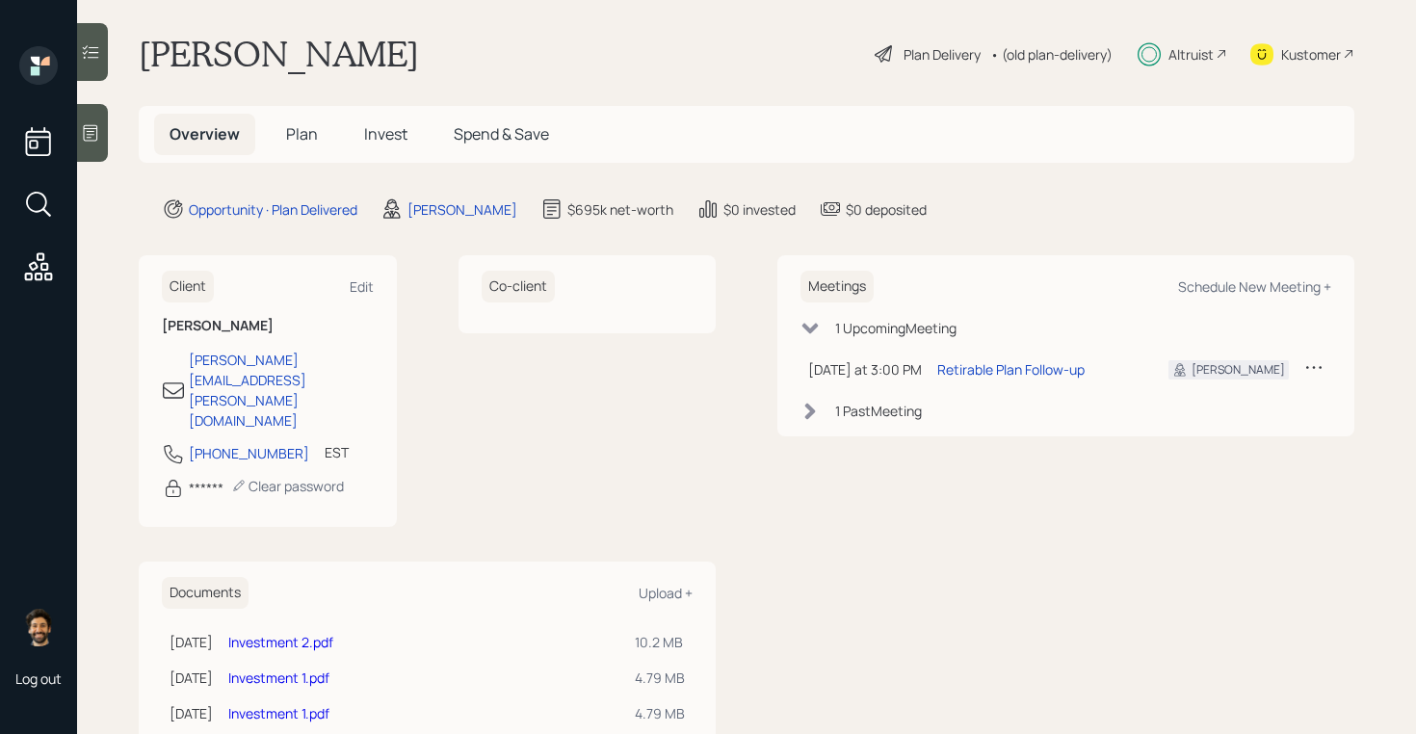
click at [321, 704] on link "Investment 1.pdf" at bounding box center [278, 713] width 101 height 18
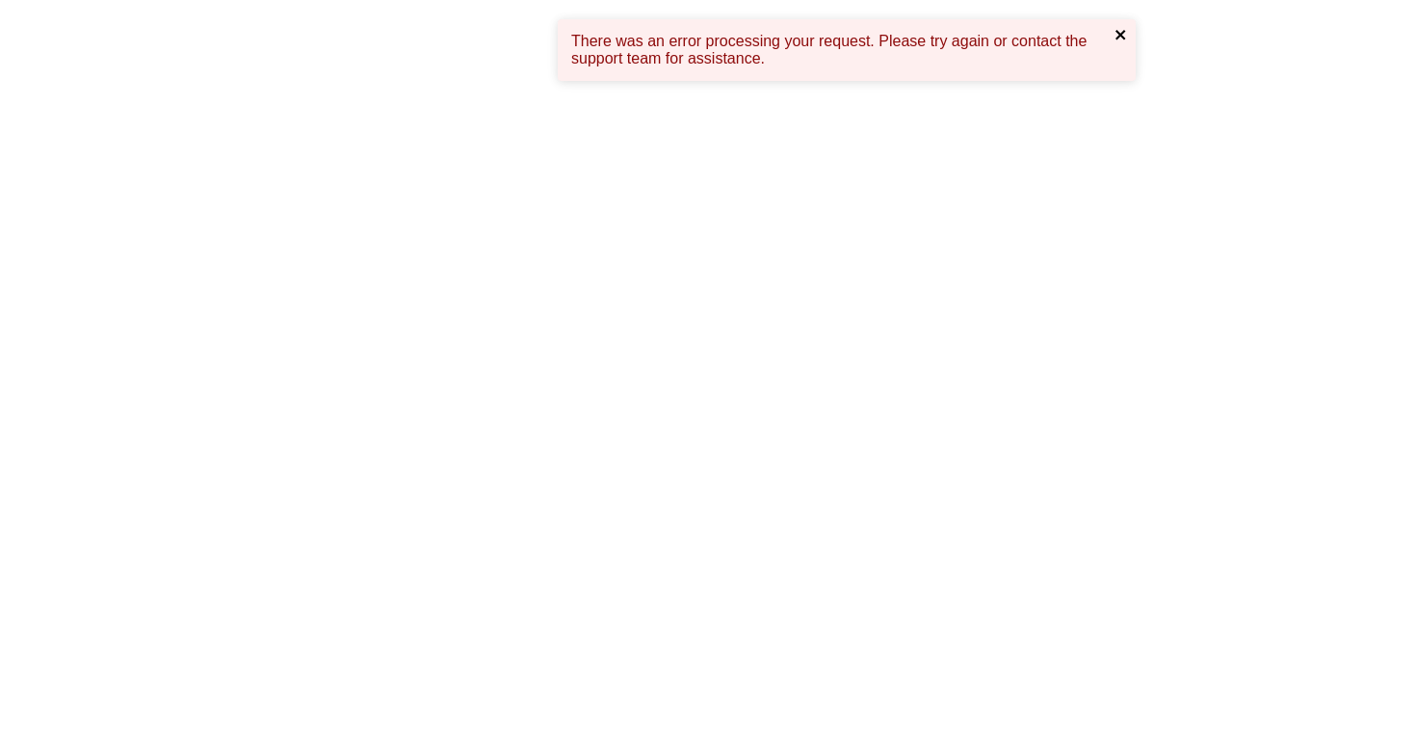
click at [1124, 34] on icon "close" at bounding box center [1120, 34] width 13 height 15
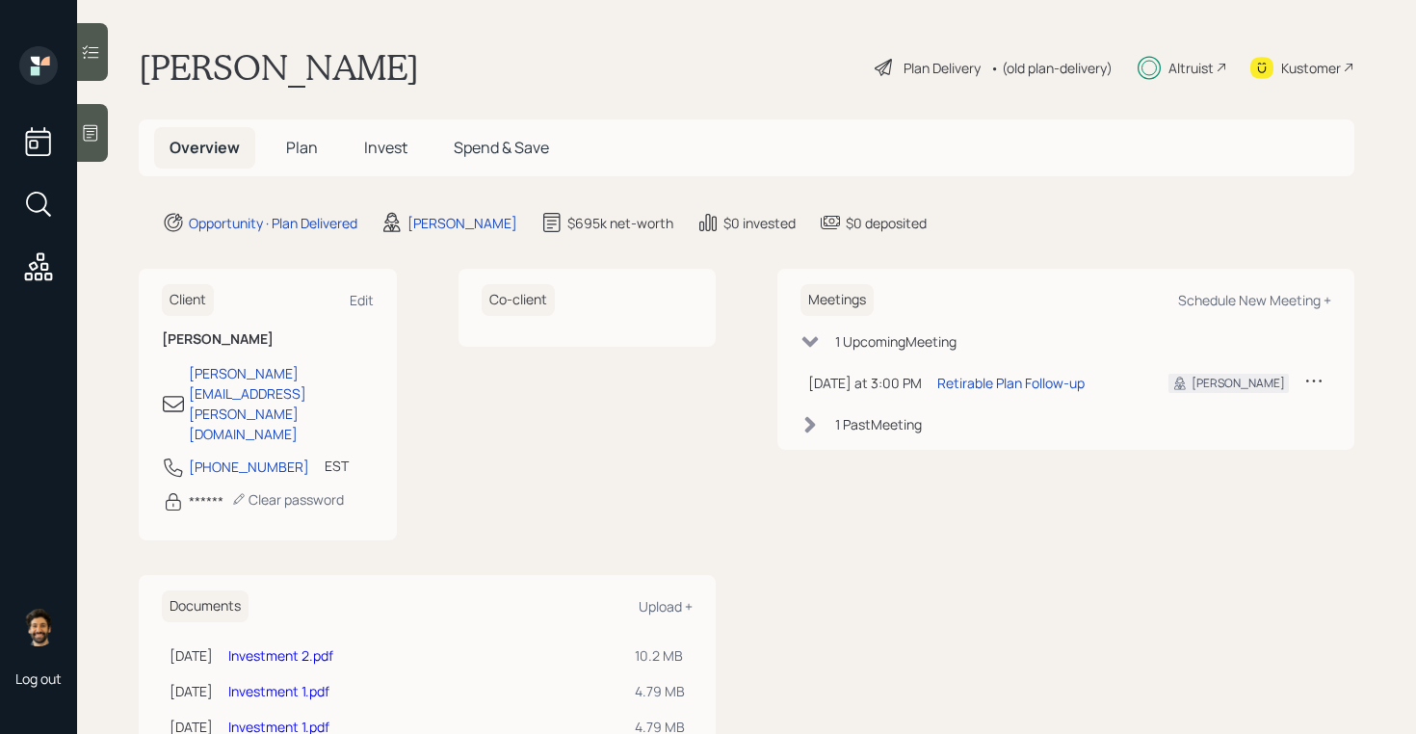
click at [301, 162] on h5 "Plan" at bounding box center [302, 147] width 63 height 41
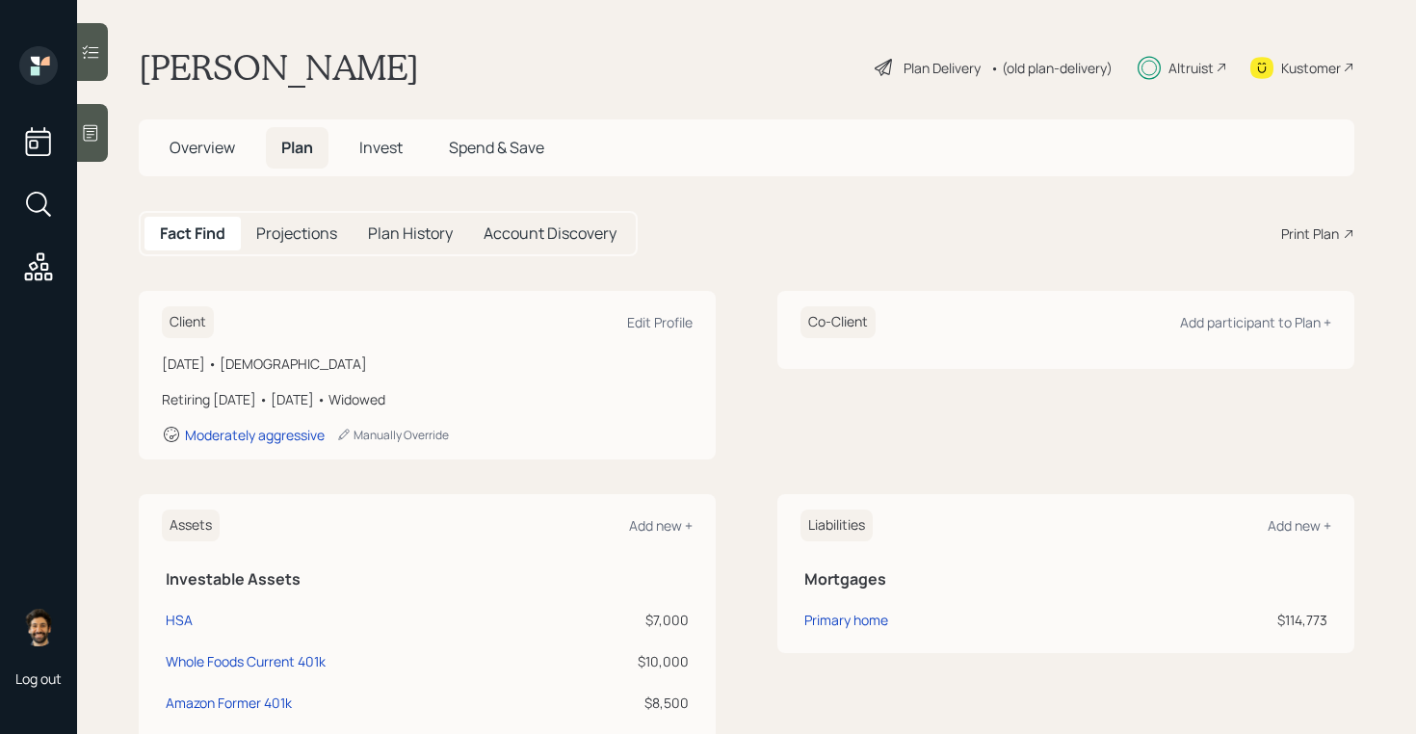
click at [222, 155] on span "Overview" at bounding box center [202, 147] width 65 height 21
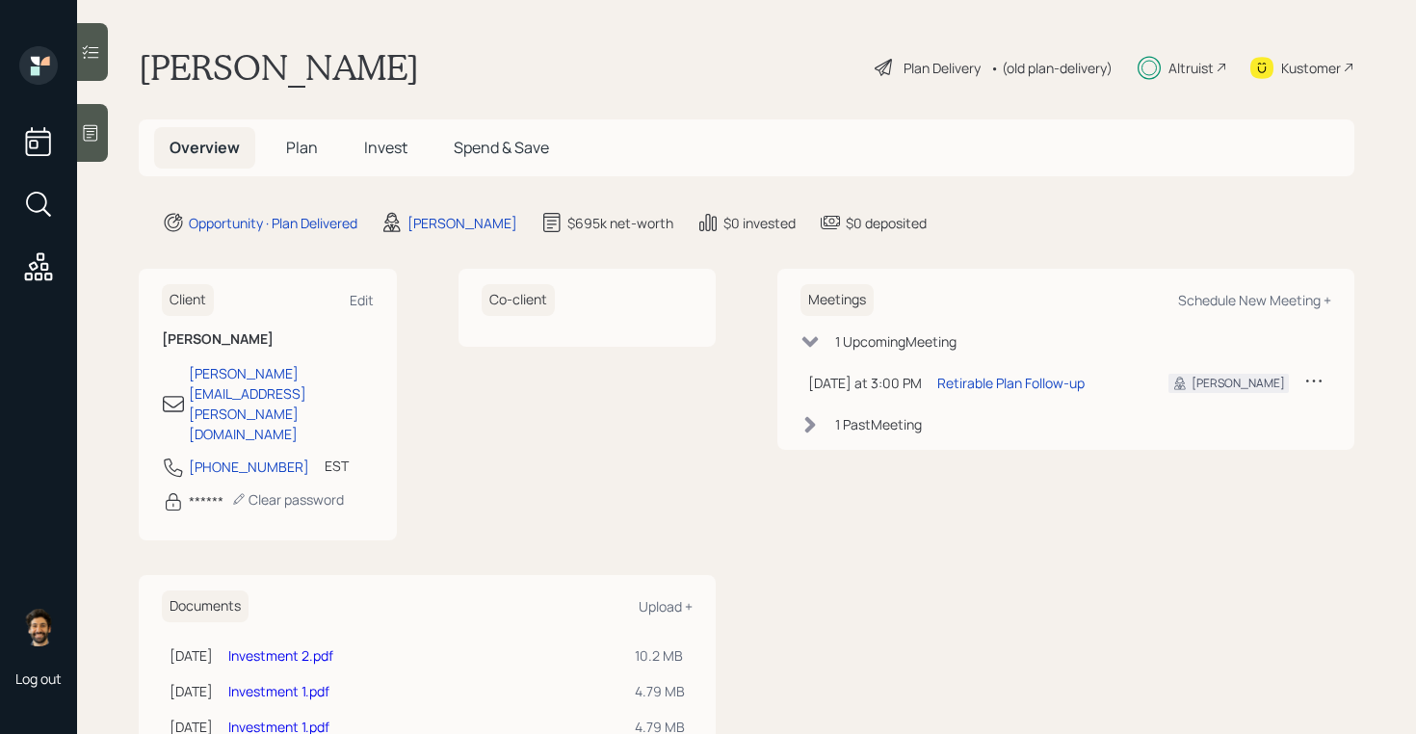
scroll to position [13, 0]
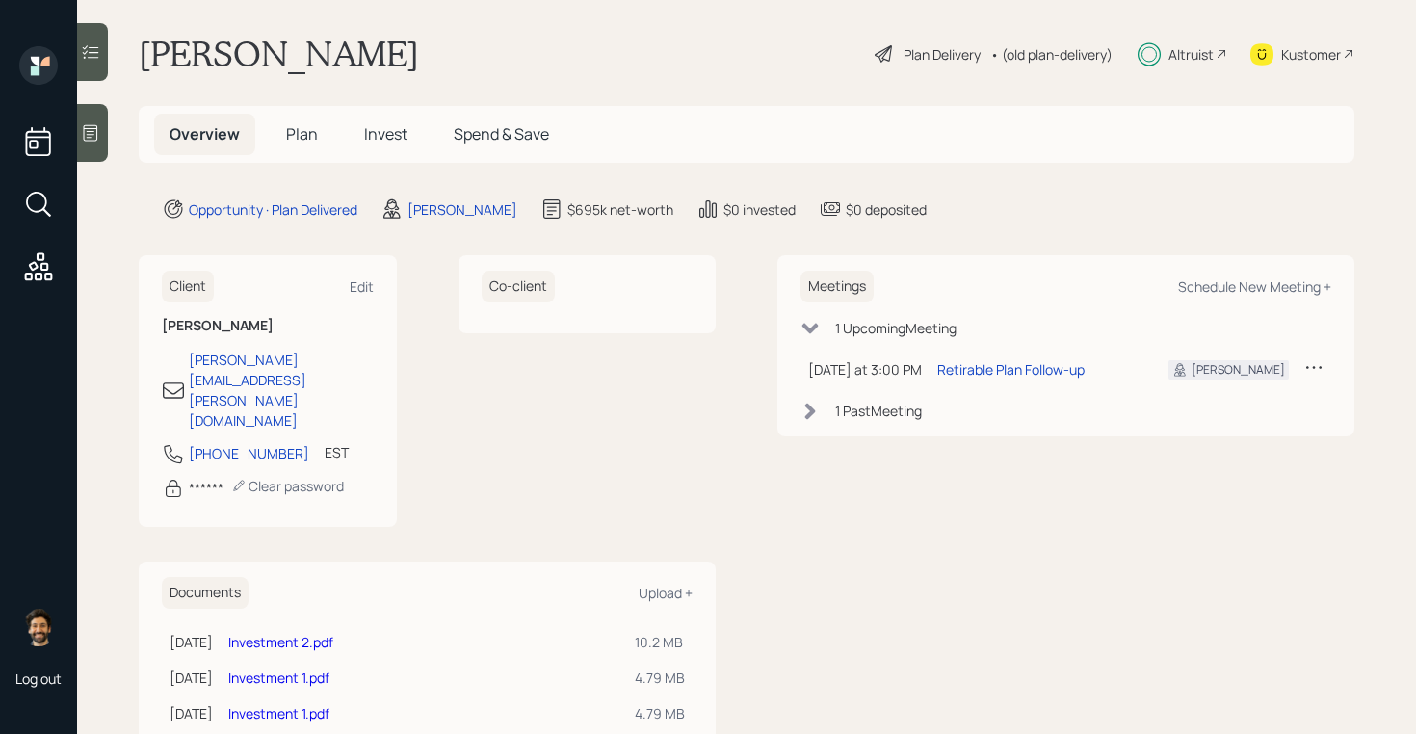
click at [285, 668] on link "Investment 1.pdf" at bounding box center [278, 677] width 101 height 18
click at [306, 633] on link "Investment 2.pdf" at bounding box center [280, 642] width 105 height 18
